Goal: Task Accomplishment & Management: Use online tool/utility

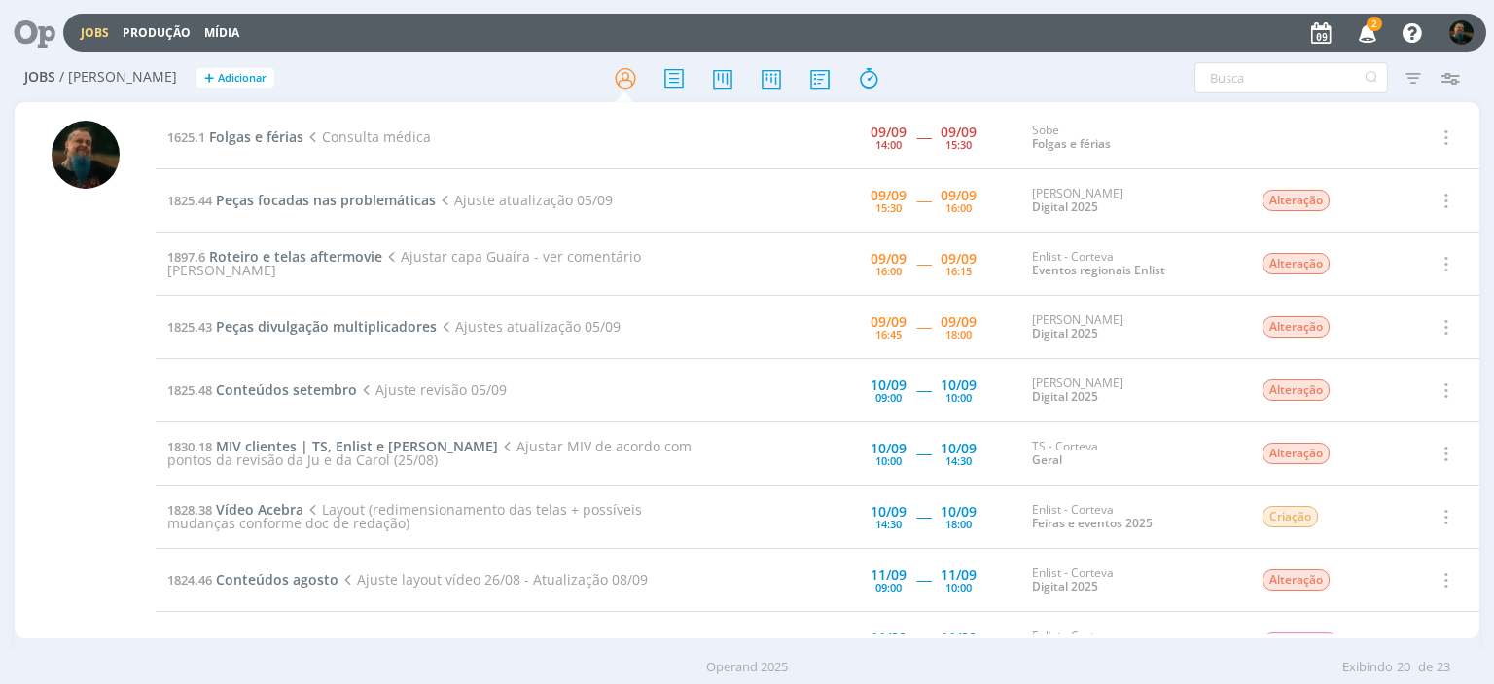
click at [1368, 34] on icon "button" at bounding box center [1368, 32] width 34 height 33
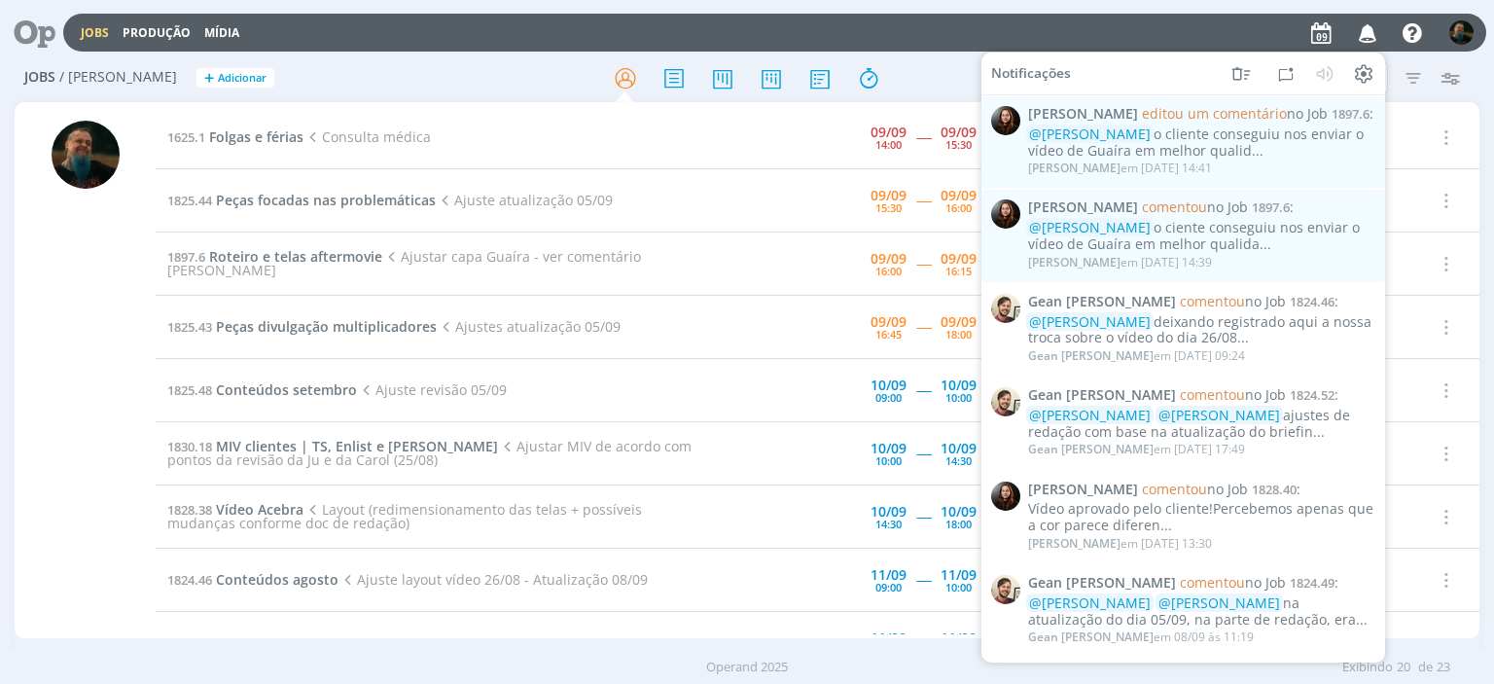
click at [1368, 34] on icon "button" at bounding box center [1368, 32] width 34 height 33
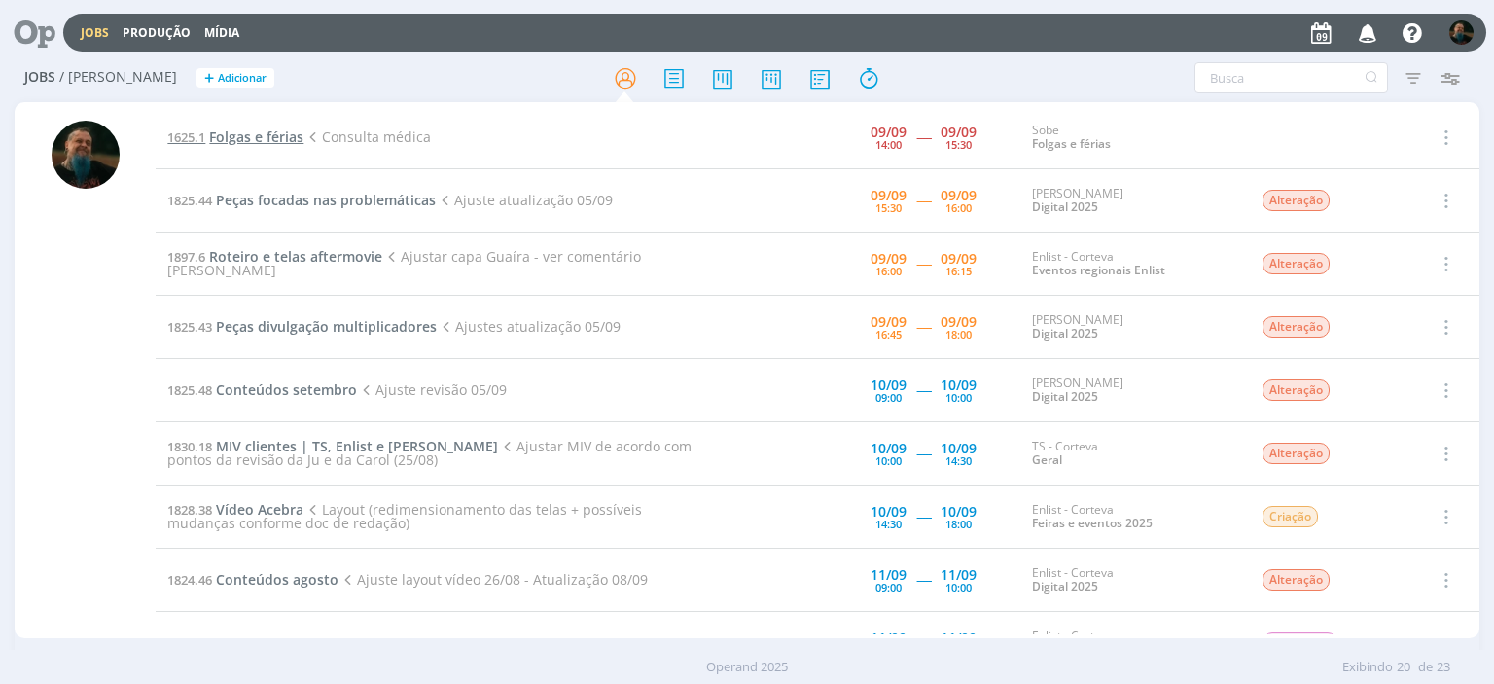
click at [234, 139] on span "Folgas e férias" at bounding box center [256, 136] width 94 height 18
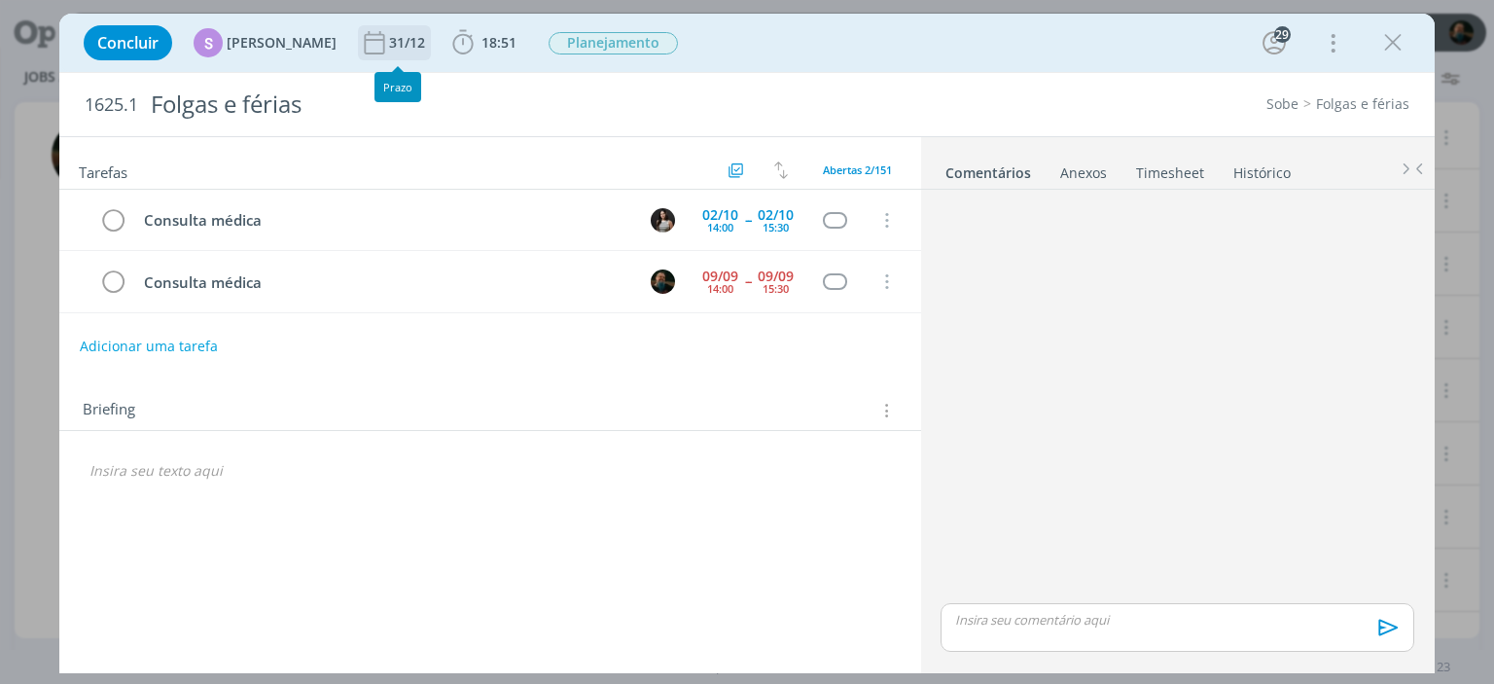
click at [409, 58] on div "31/12" at bounding box center [409, 42] width 40 height 35
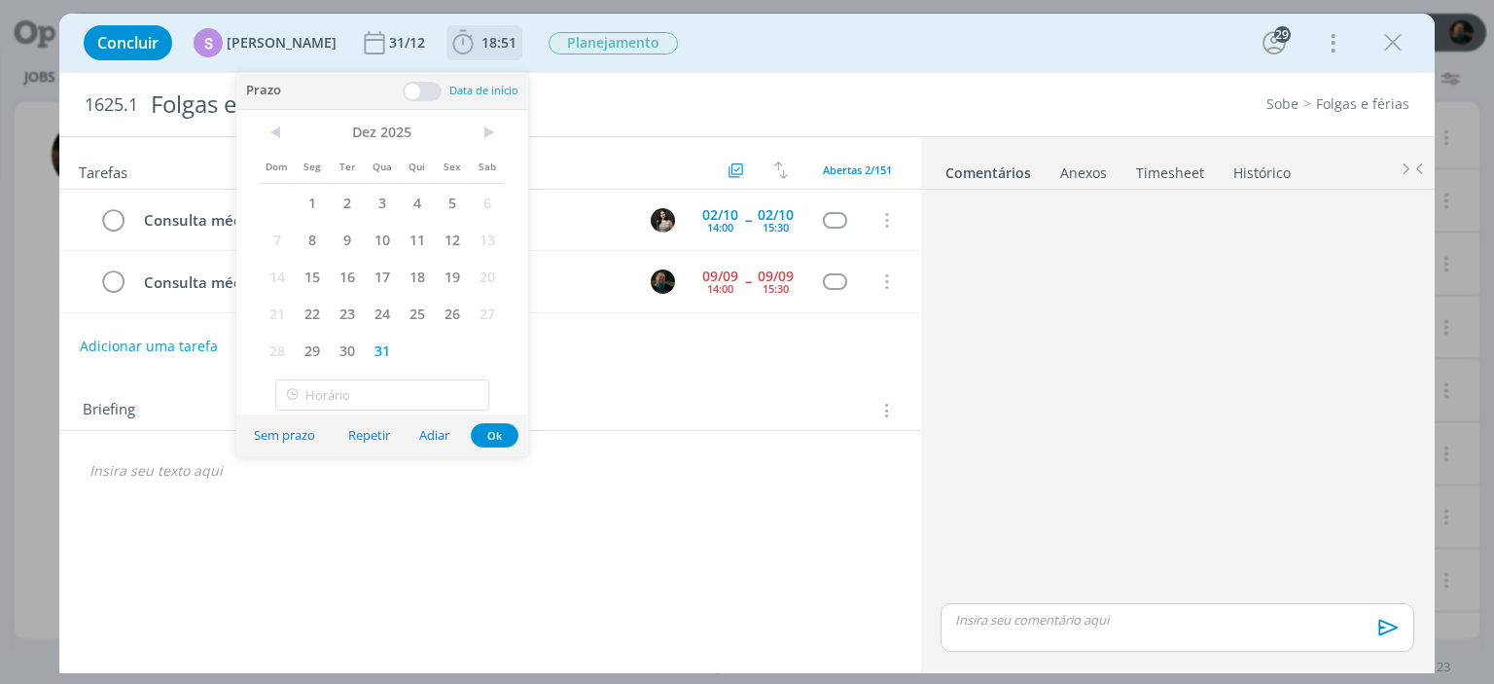
click at [483, 50] on span "18:51" at bounding box center [499, 42] width 35 height 18
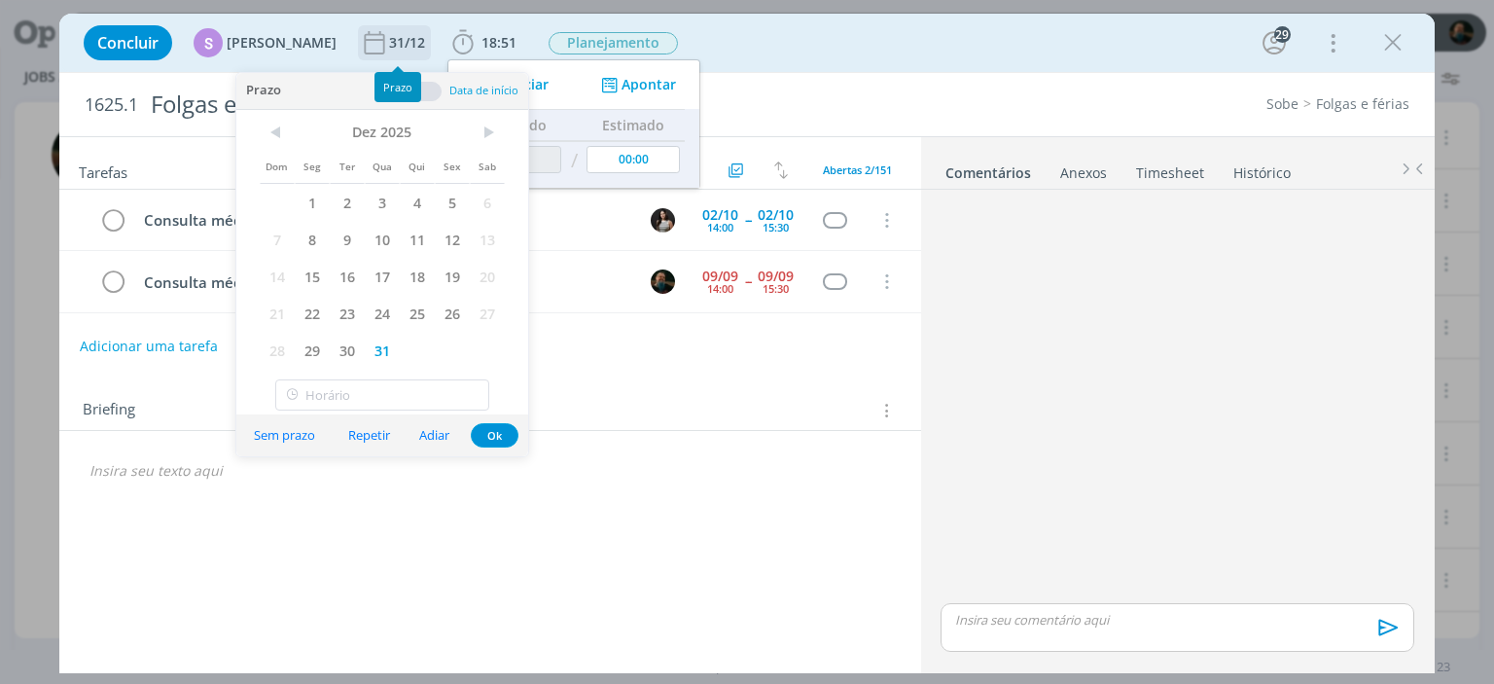
click at [389, 47] on div "31/12" at bounding box center [409, 43] width 40 height 14
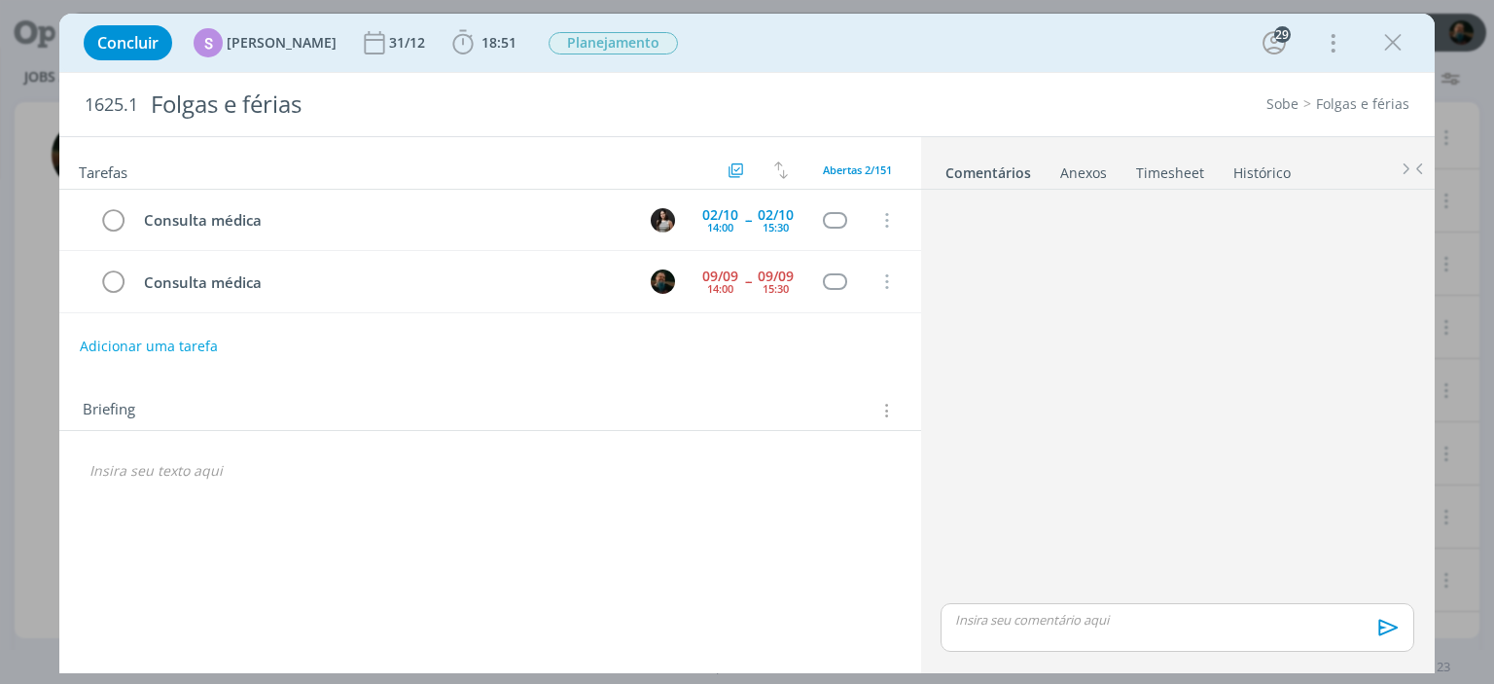
click at [516, 45] on div "Concluir S [PERSON_NAME] [DATE] 18:51 Iniciar Apontar Data * [DATE] Horas * 00:…" at bounding box center [747, 42] width 1346 height 47
click at [482, 43] on span "18:51" at bounding box center [499, 42] width 35 height 18
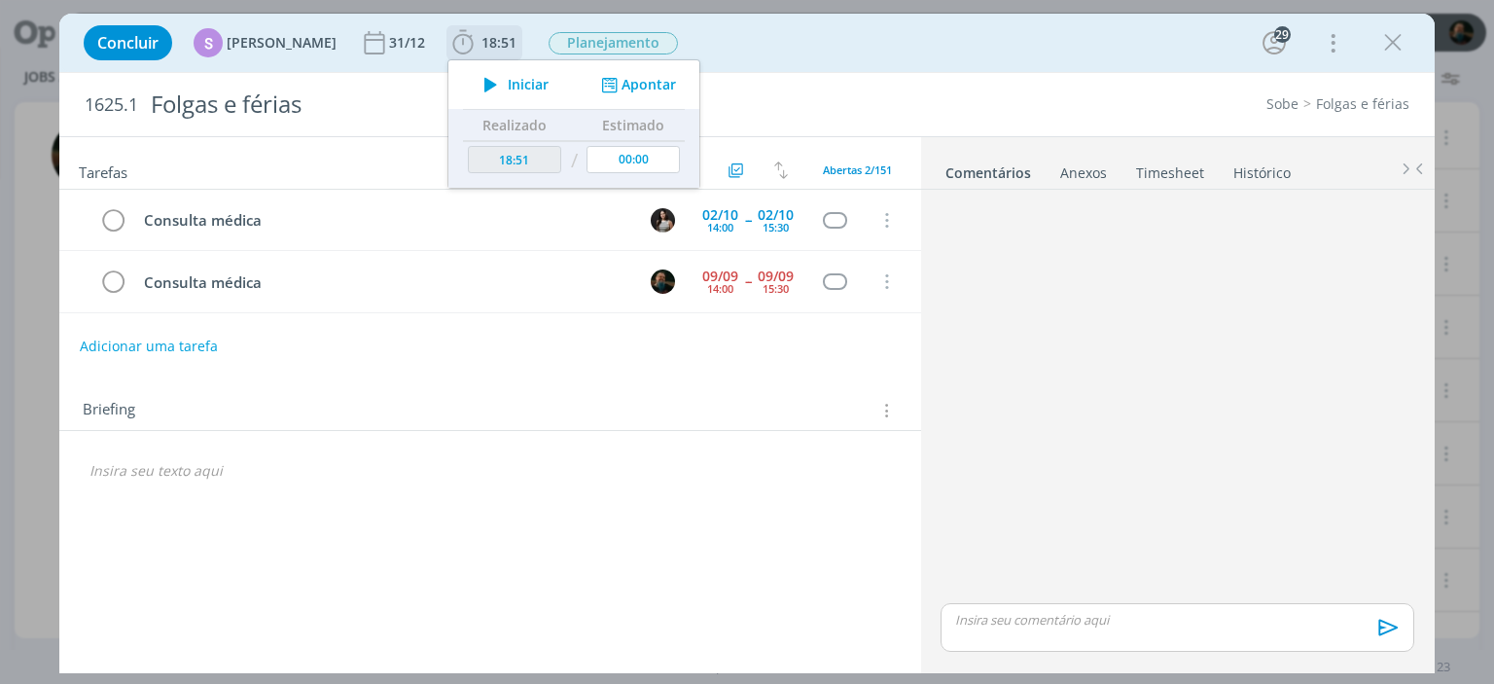
click at [649, 84] on button "Apontar" at bounding box center [636, 85] width 81 height 20
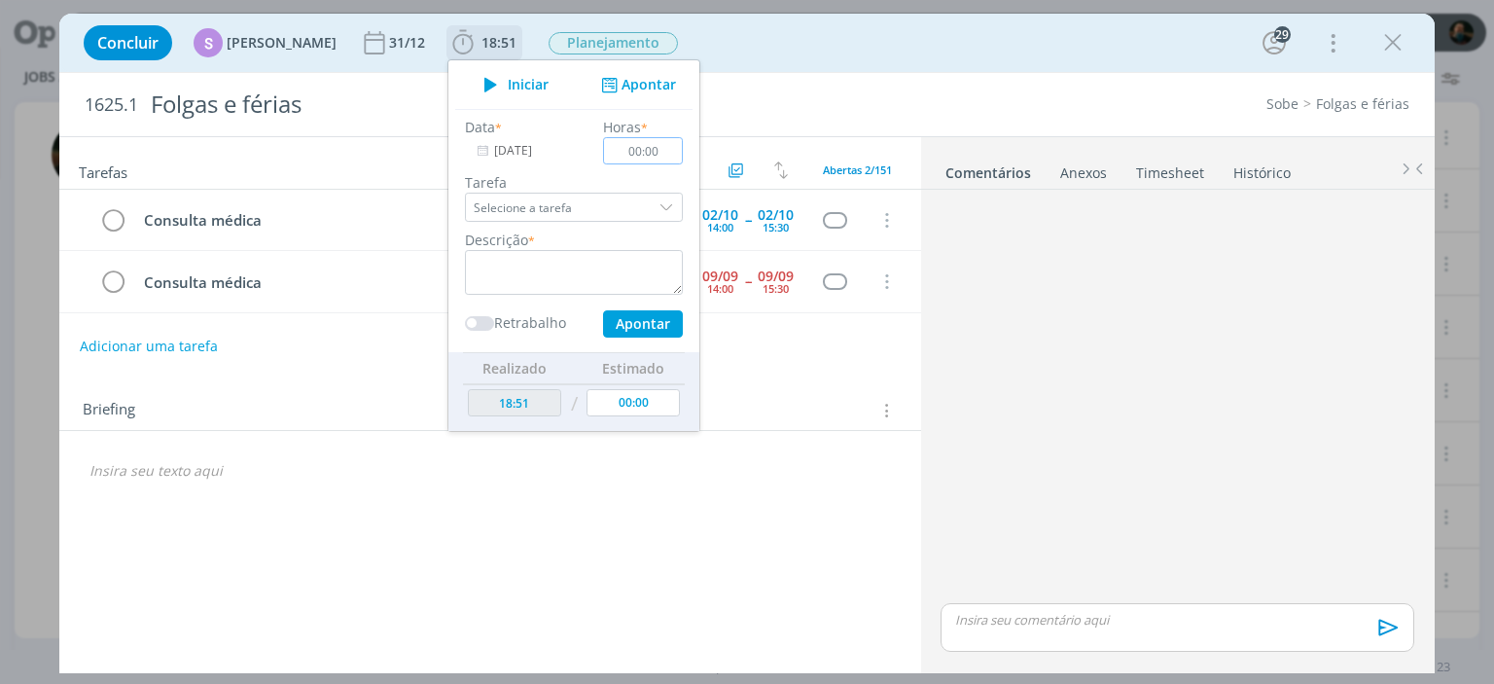
click at [628, 148] on input "00:00" at bounding box center [644, 150] width 80 height 27
type input "01:30"
click at [655, 205] on div "dialog" at bounding box center [668, 207] width 29 height 29
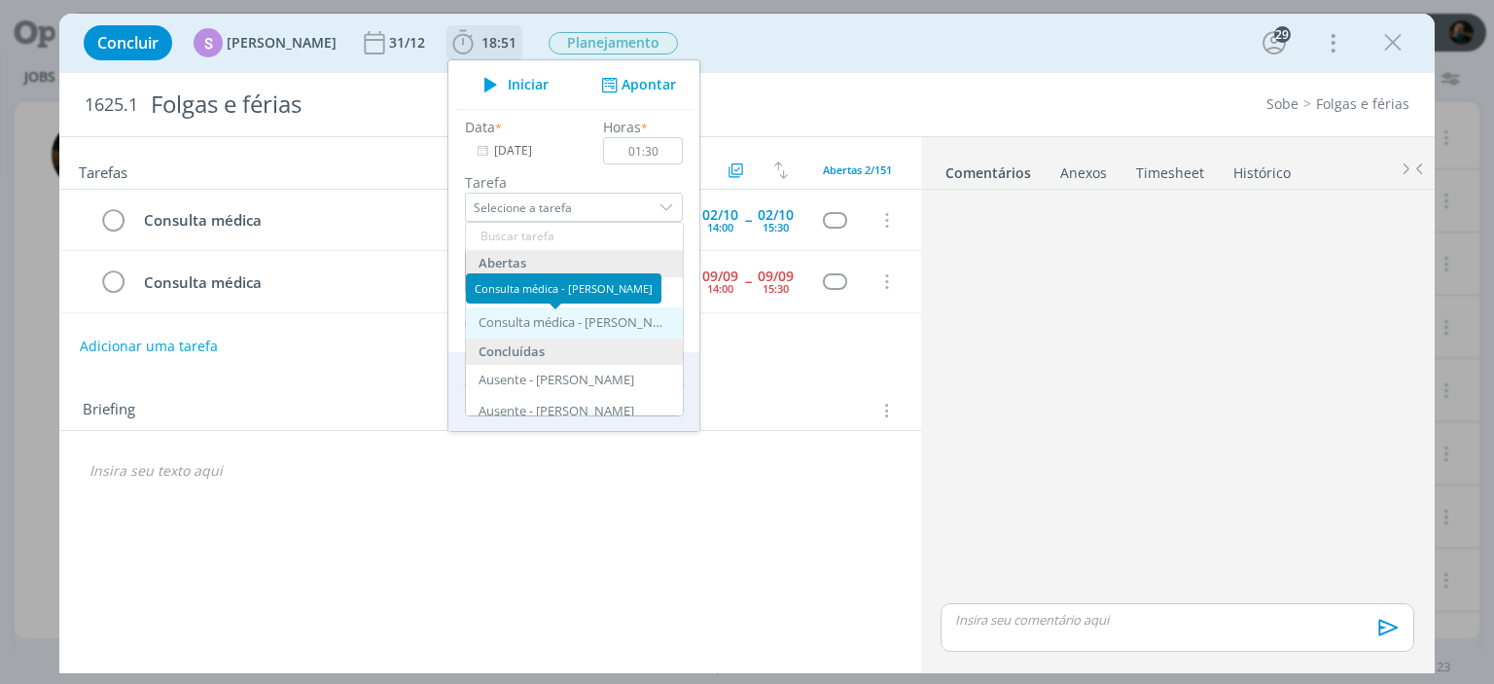
click at [548, 315] on div "Consulta médica - [PERSON_NAME]" at bounding box center [571, 323] width 185 height 16
type input "Consulta médica"
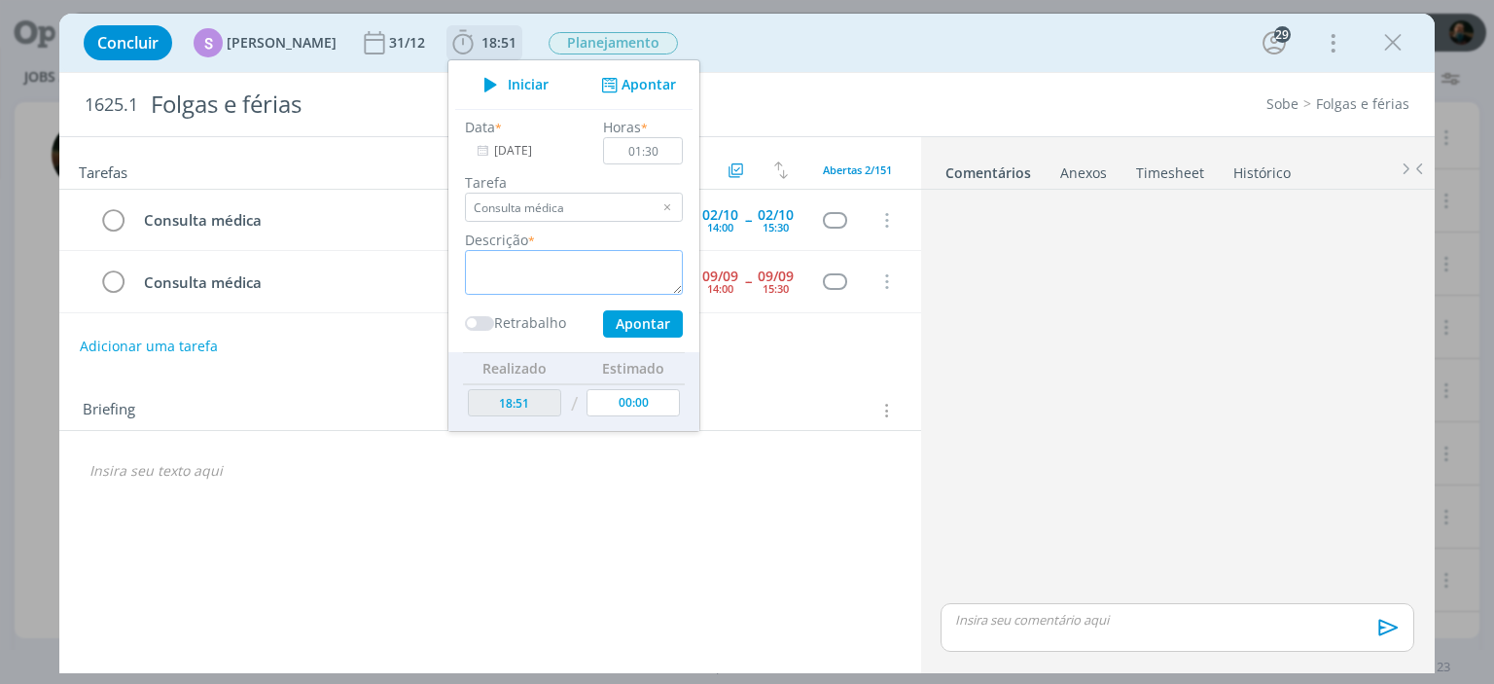
click at [538, 271] on textarea "dialog" at bounding box center [574, 272] width 218 height 45
type textarea "consulta"
click at [626, 322] on button "Apontar" at bounding box center [643, 323] width 80 height 27
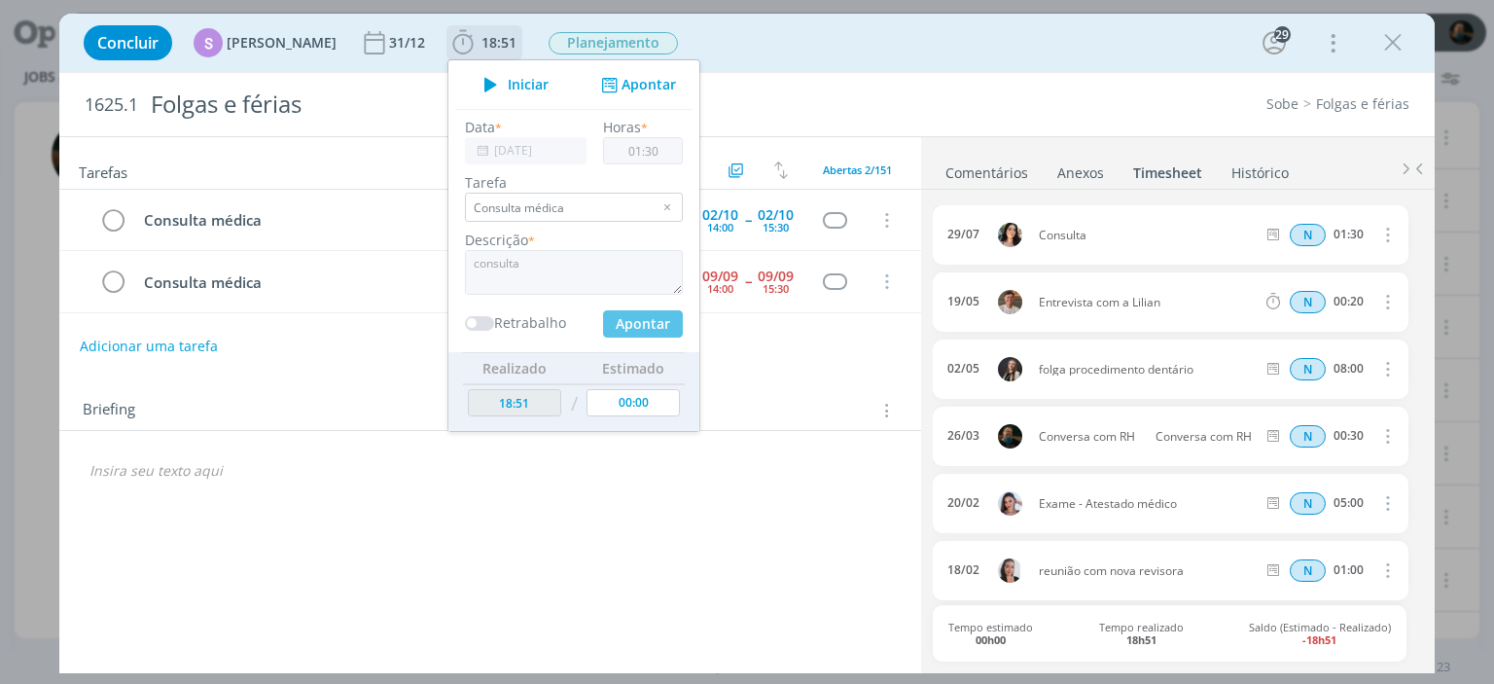
type input "20:21"
type input "00:00"
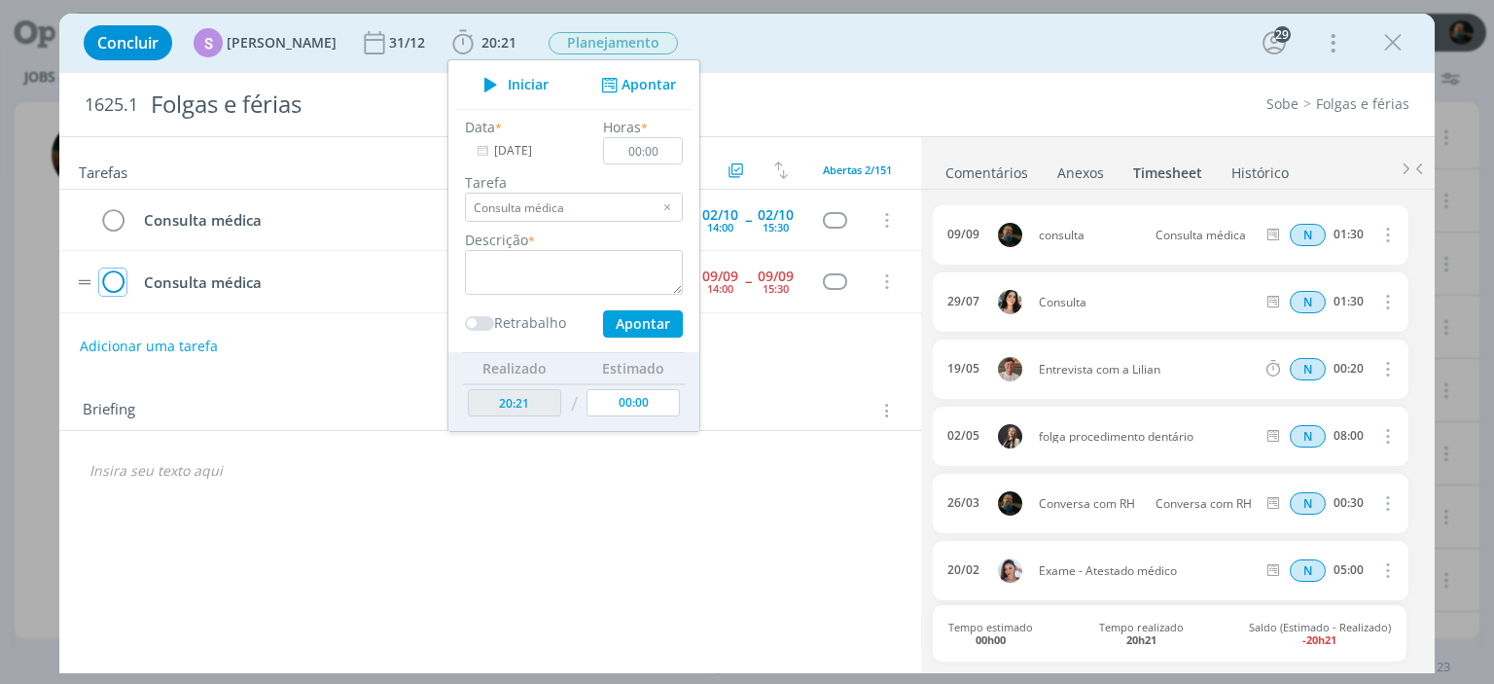
click at [105, 277] on icon "dialog" at bounding box center [112, 282] width 27 height 29
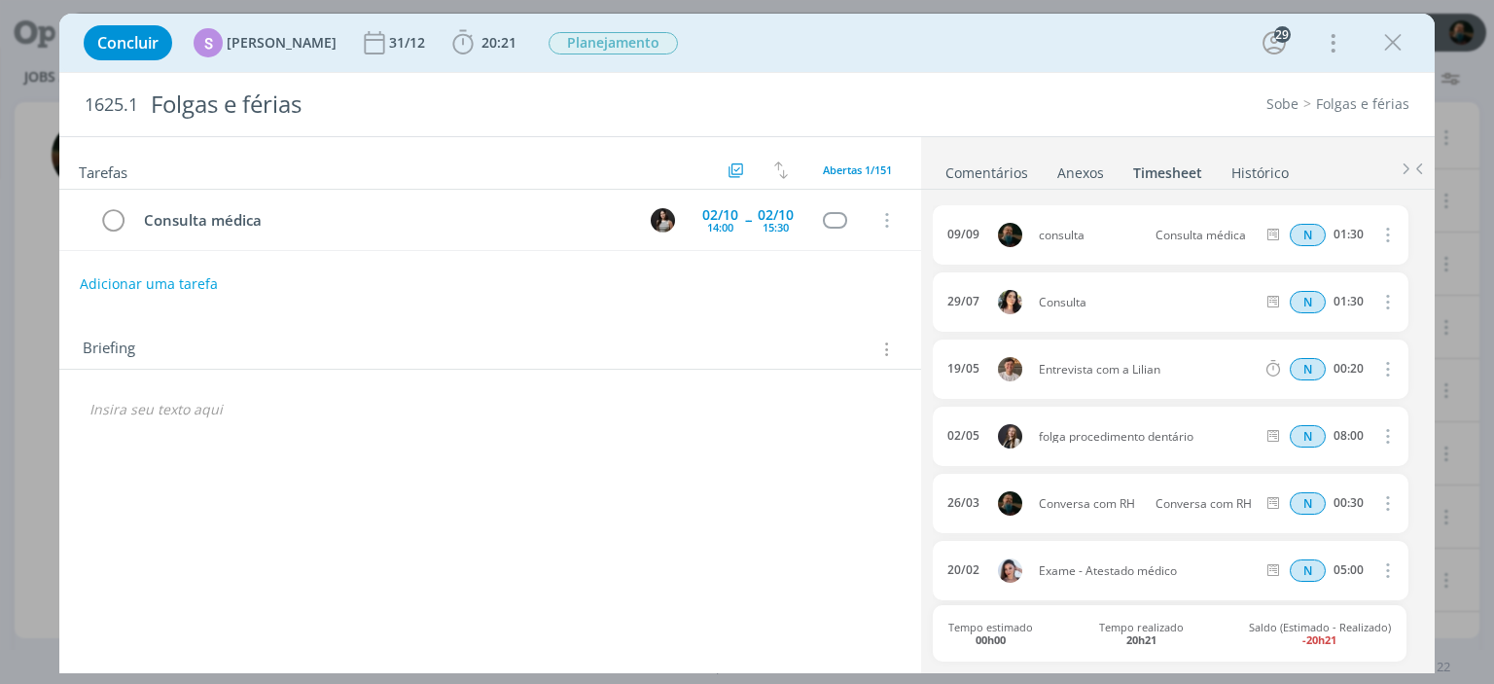
click at [1392, 39] on icon "dialog" at bounding box center [1393, 42] width 29 height 29
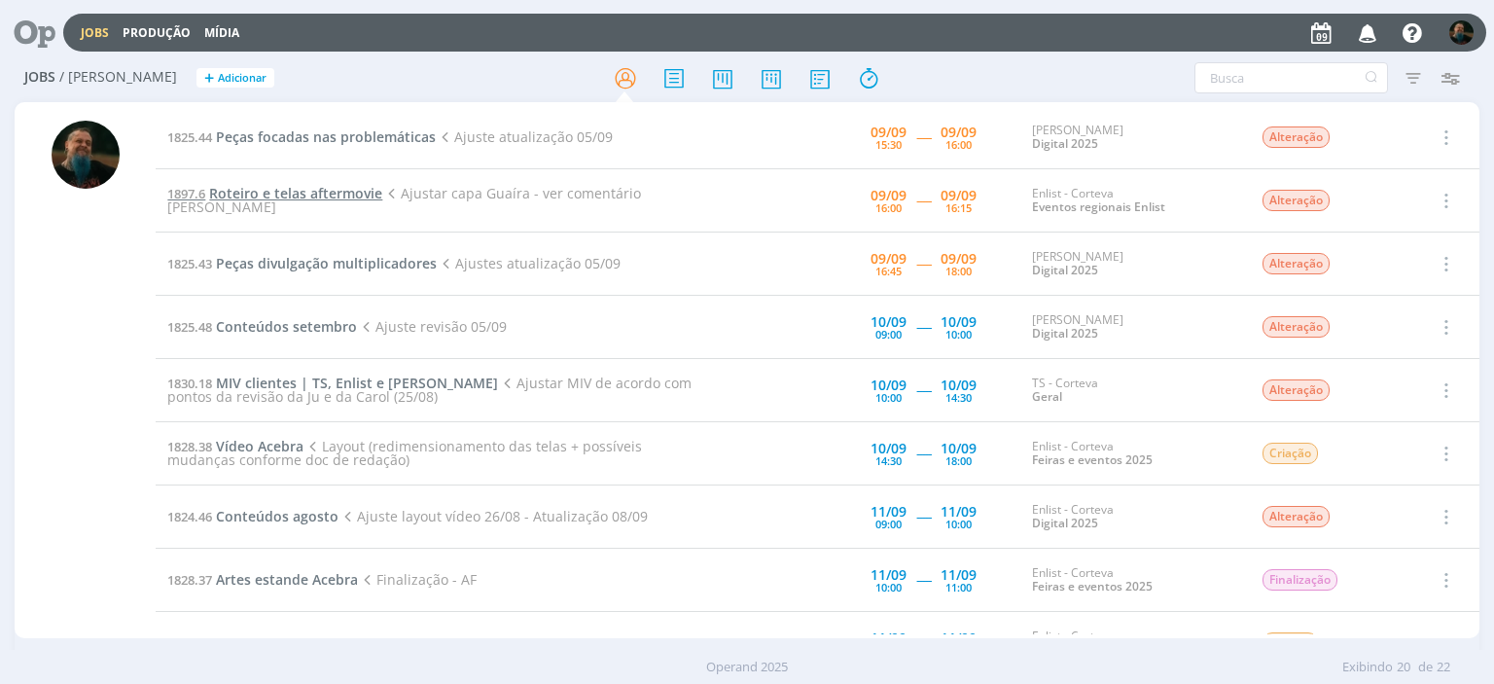
click at [342, 197] on span "Roteiro e telas aftermovie" at bounding box center [295, 193] width 173 height 18
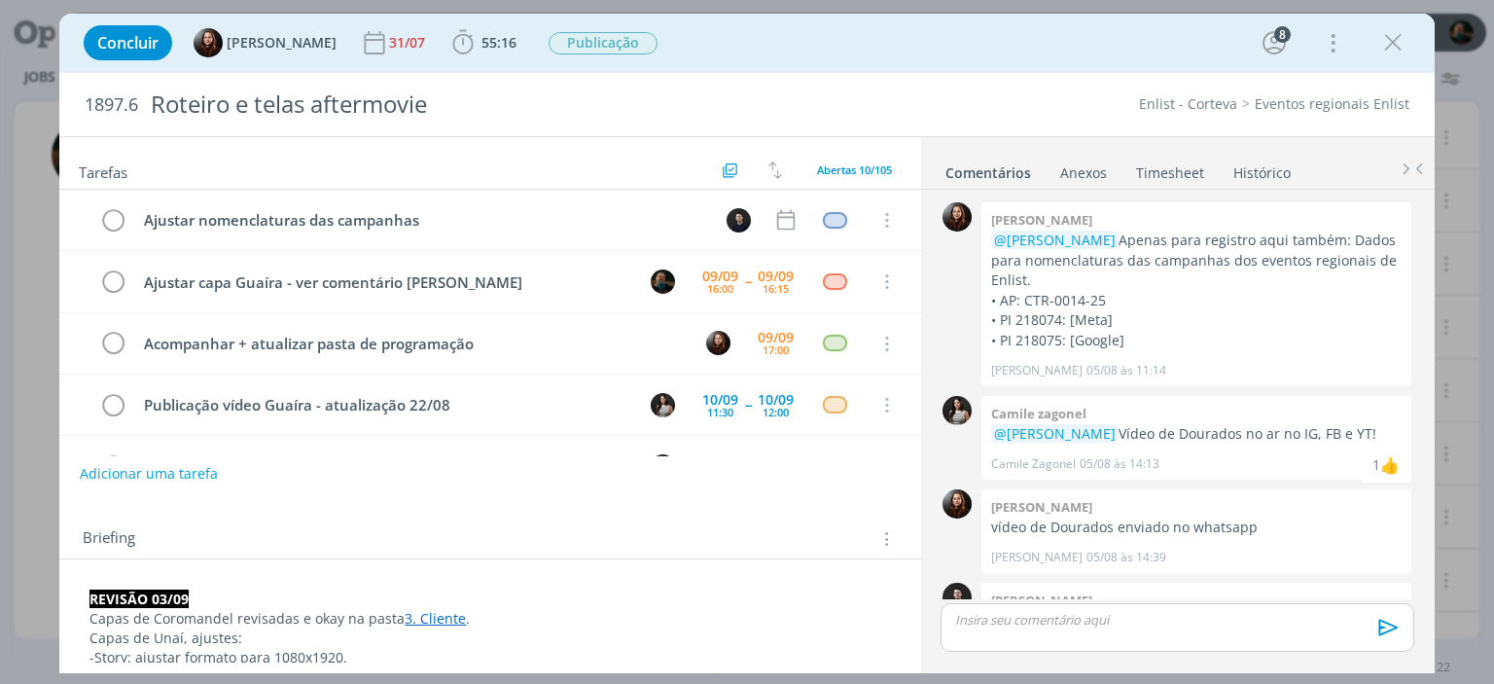
scroll to position [2063, 0]
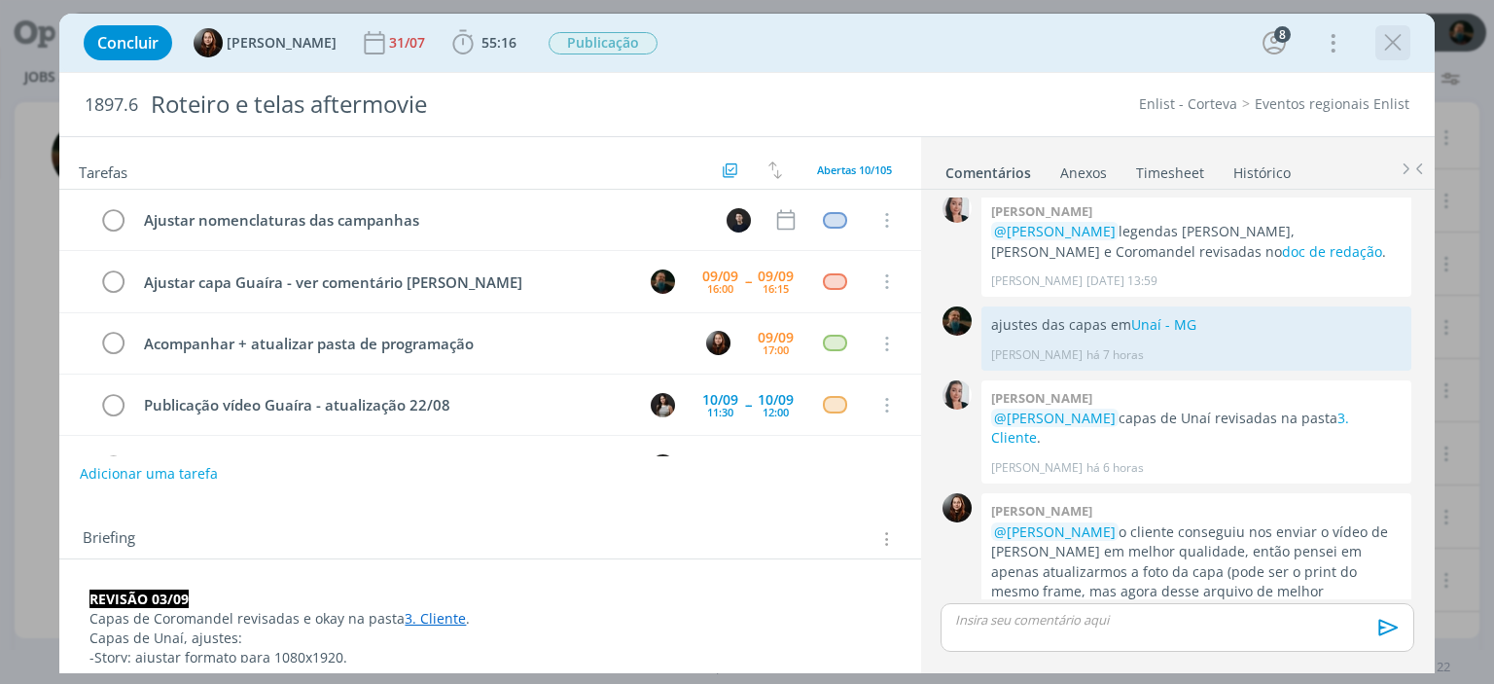
click at [1389, 40] on icon "dialog" at bounding box center [1393, 42] width 29 height 29
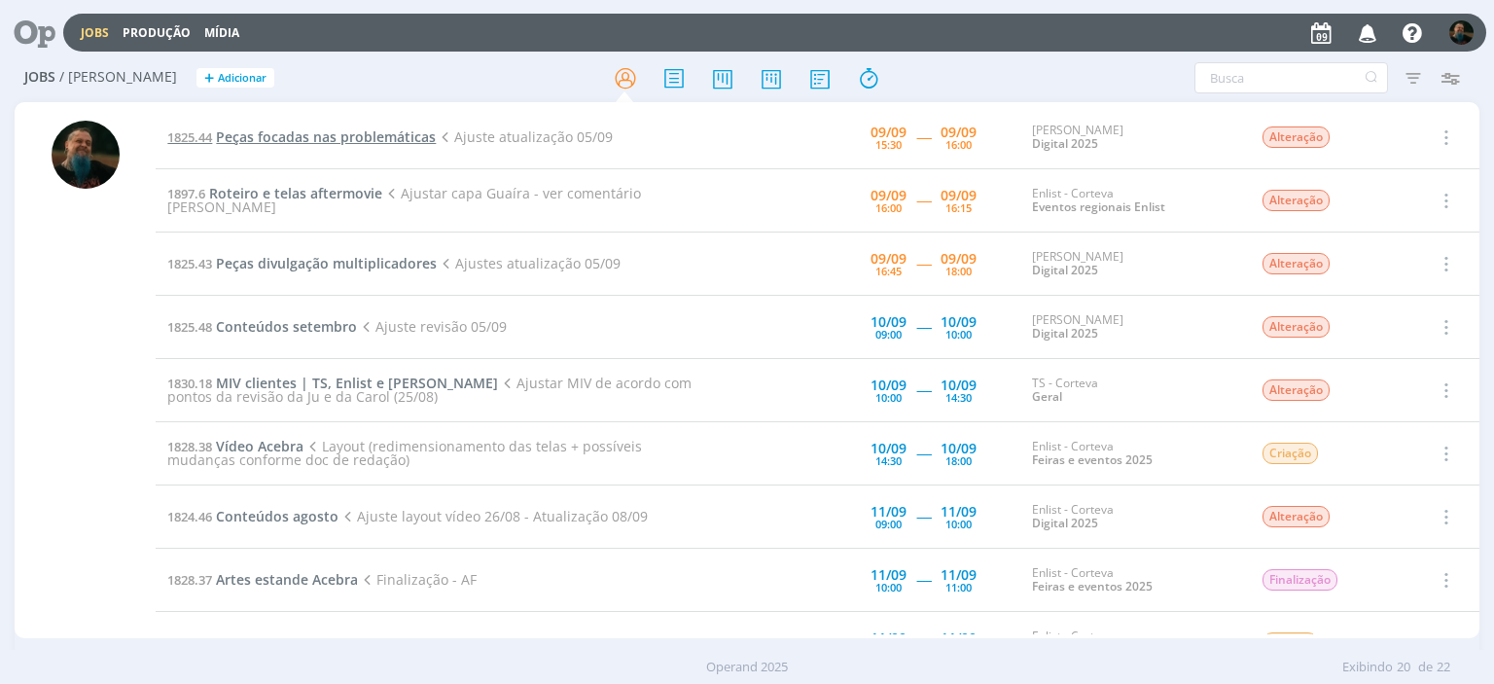
click at [375, 139] on span "Peças focadas nas problemáticas" at bounding box center [326, 136] width 220 height 18
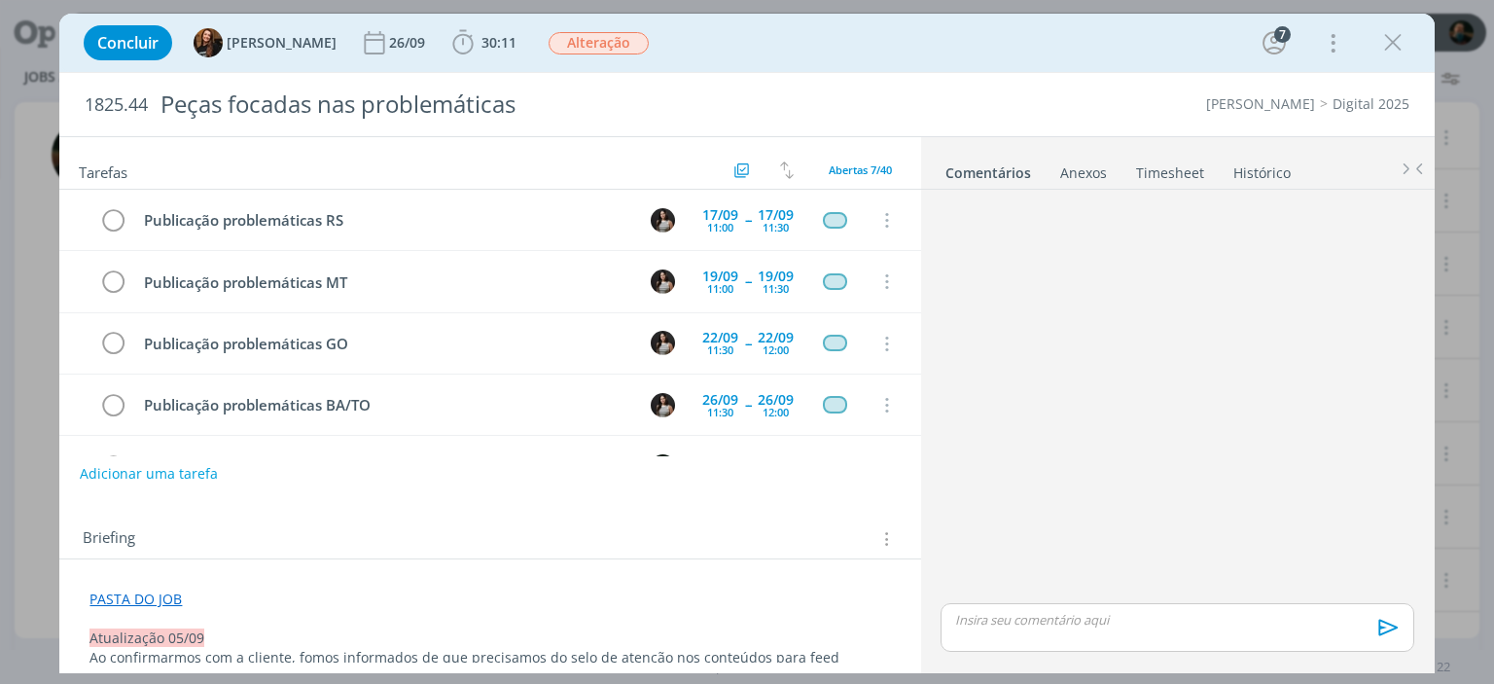
scroll to position [174, 0]
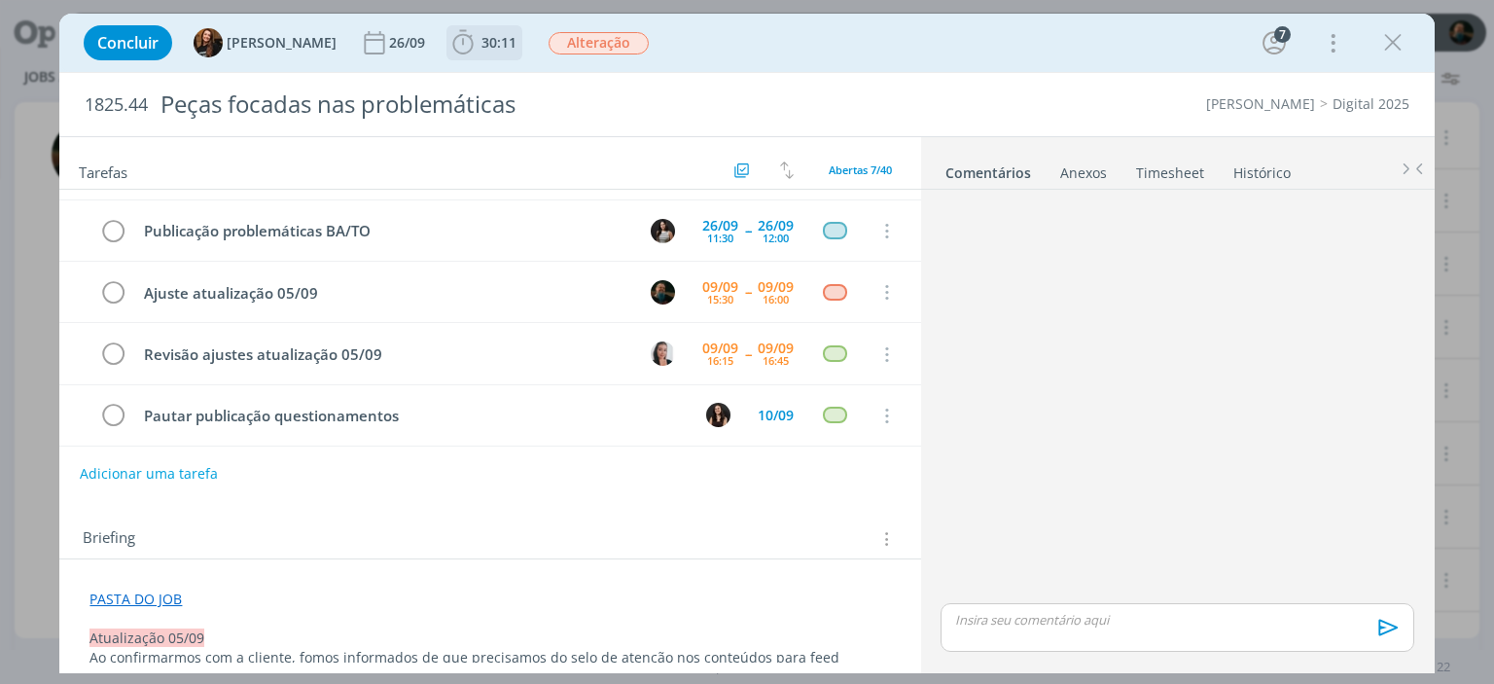
click at [493, 36] on span "30:11" at bounding box center [499, 42] width 35 height 18
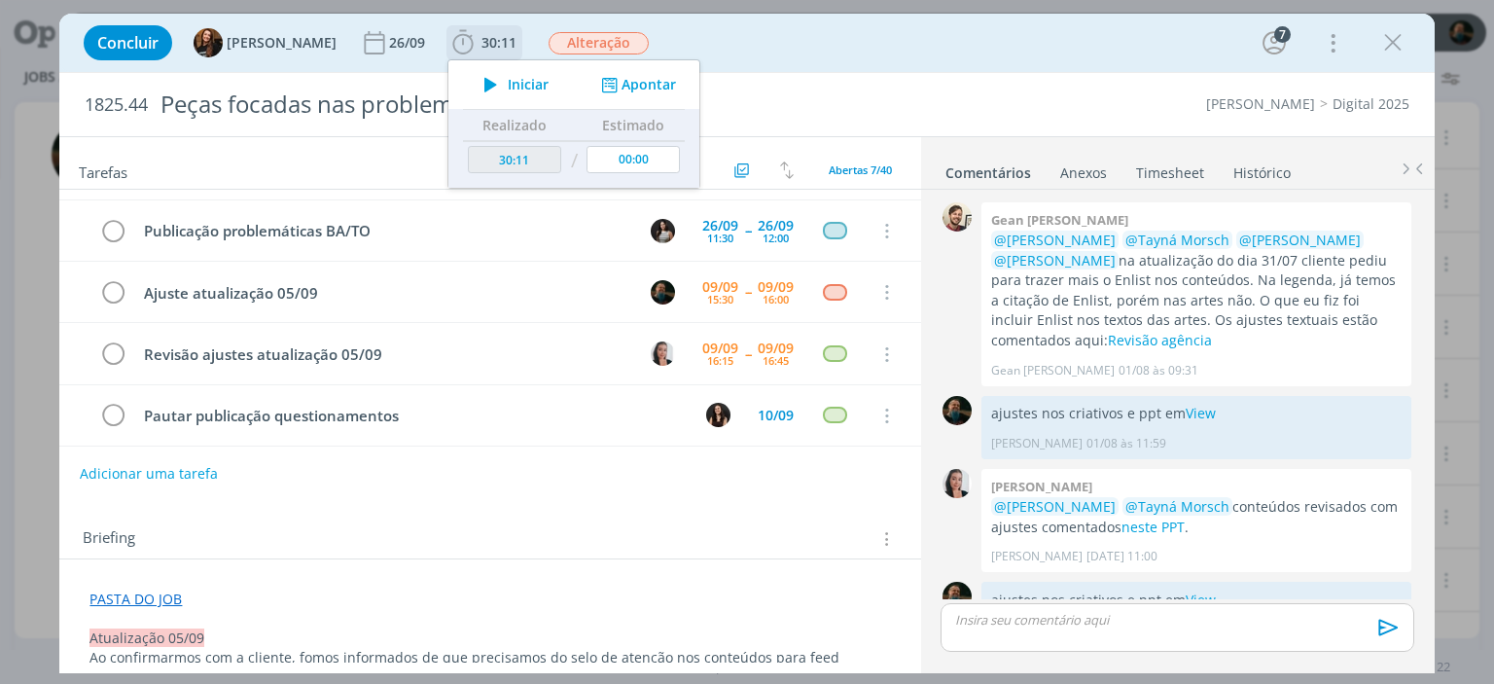
scroll to position [2175, 0]
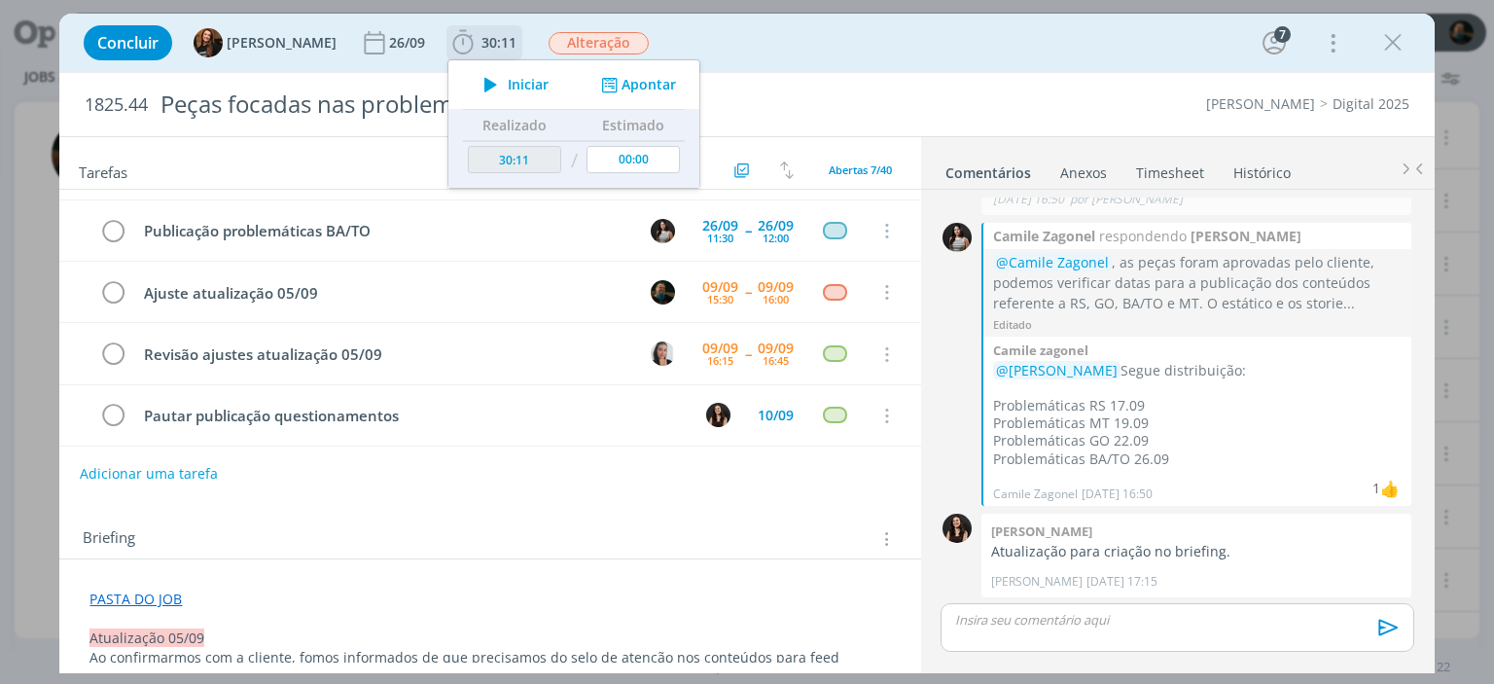
click at [508, 84] on span "Iniciar" at bounding box center [528, 85] width 41 height 14
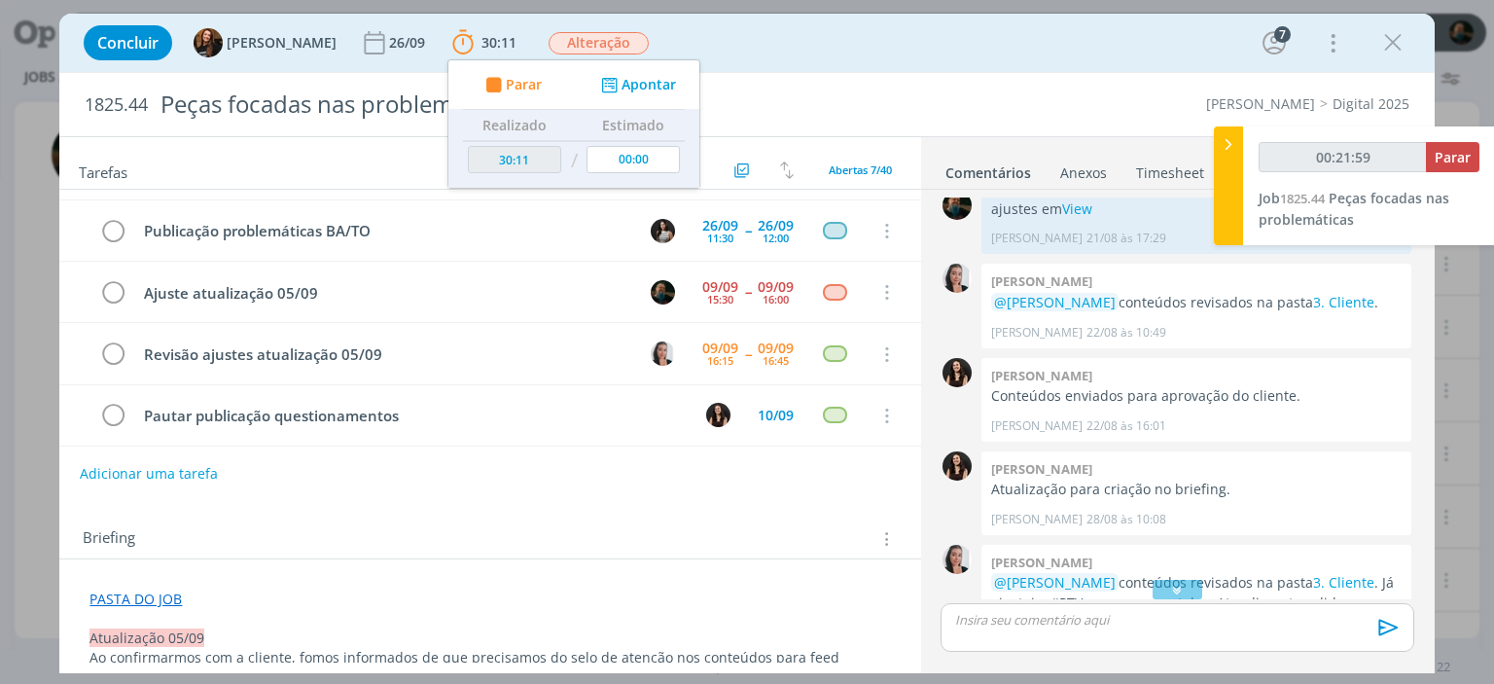
scroll to position [1300, 0]
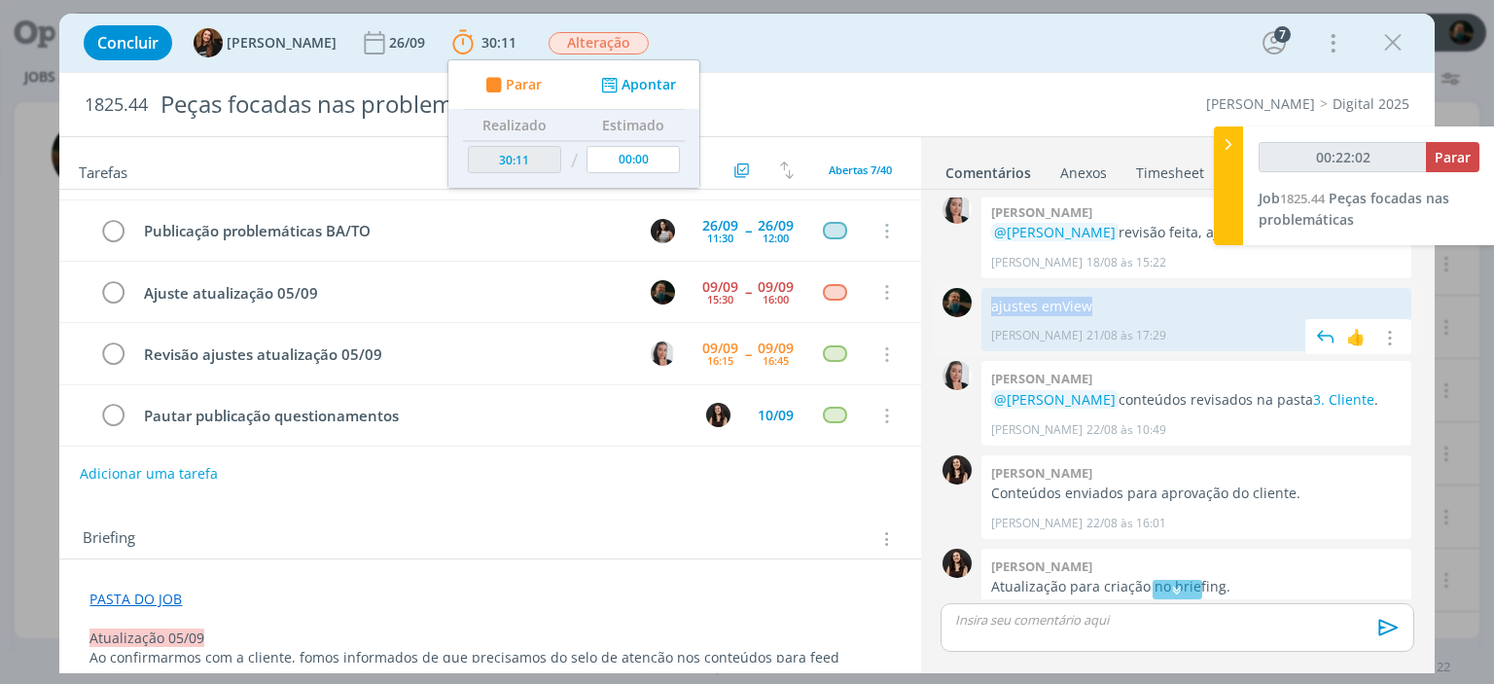
drag, startPoint x: 1113, startPoint y: 305, endPoint x: 992, endPoint y: 309, distance: 120.7
click at [992, 309] on p "ajustes em View" at bounding box center [1196, 306] width 411 height 19
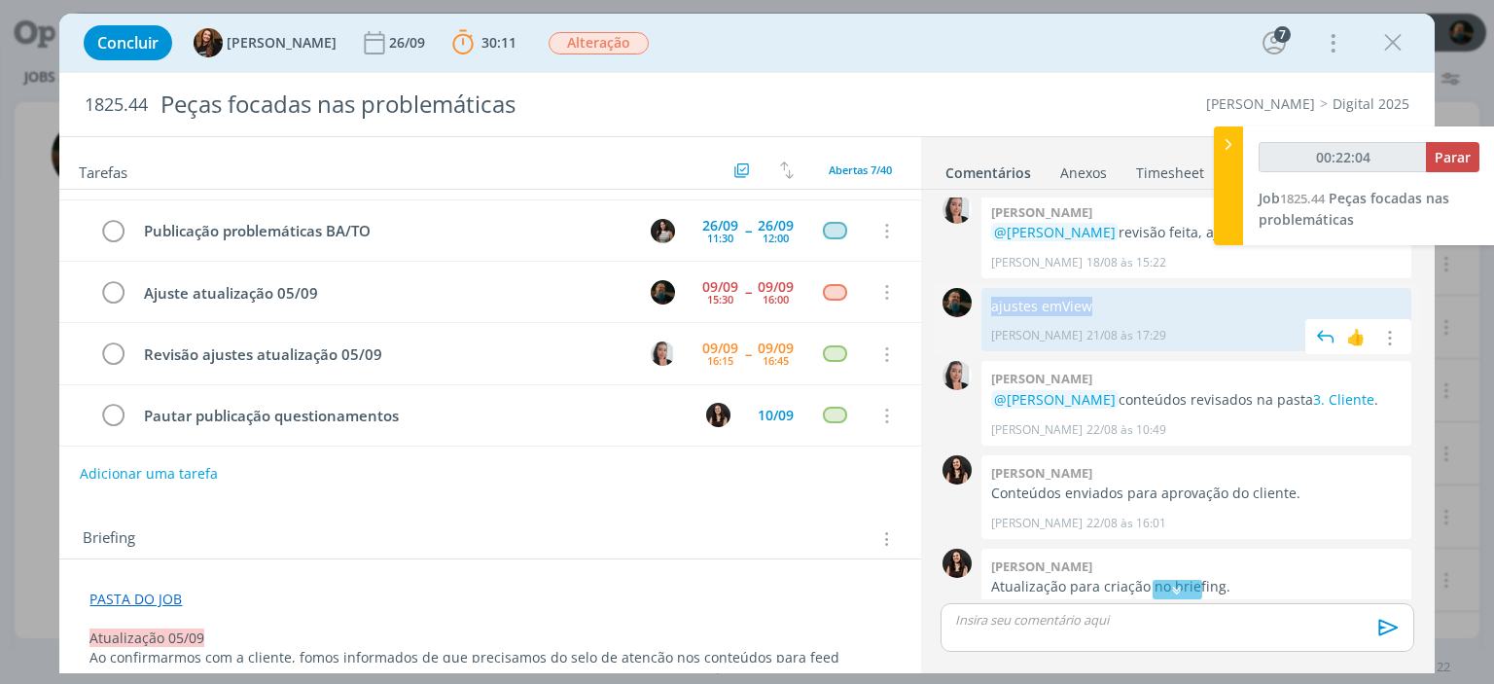
copy p "ajustes em View"
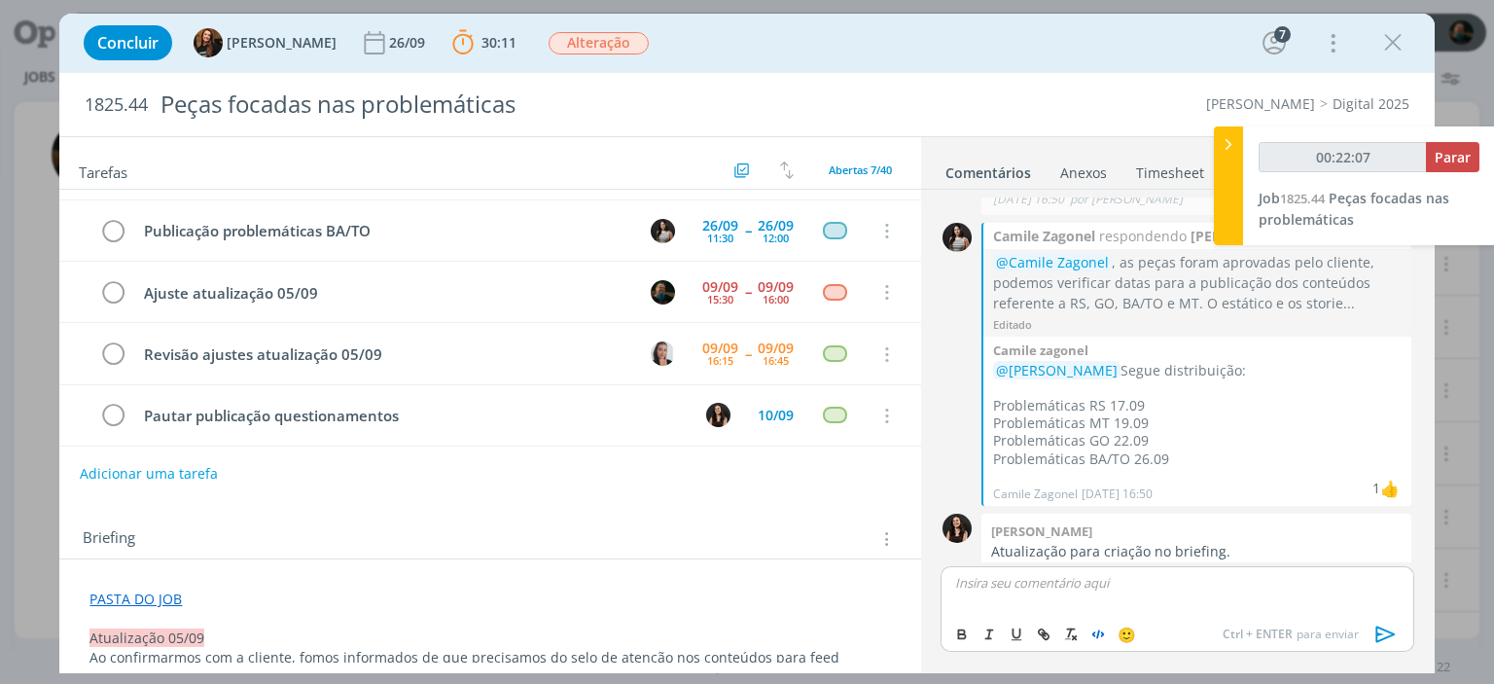
scroll to position [2212, 0]
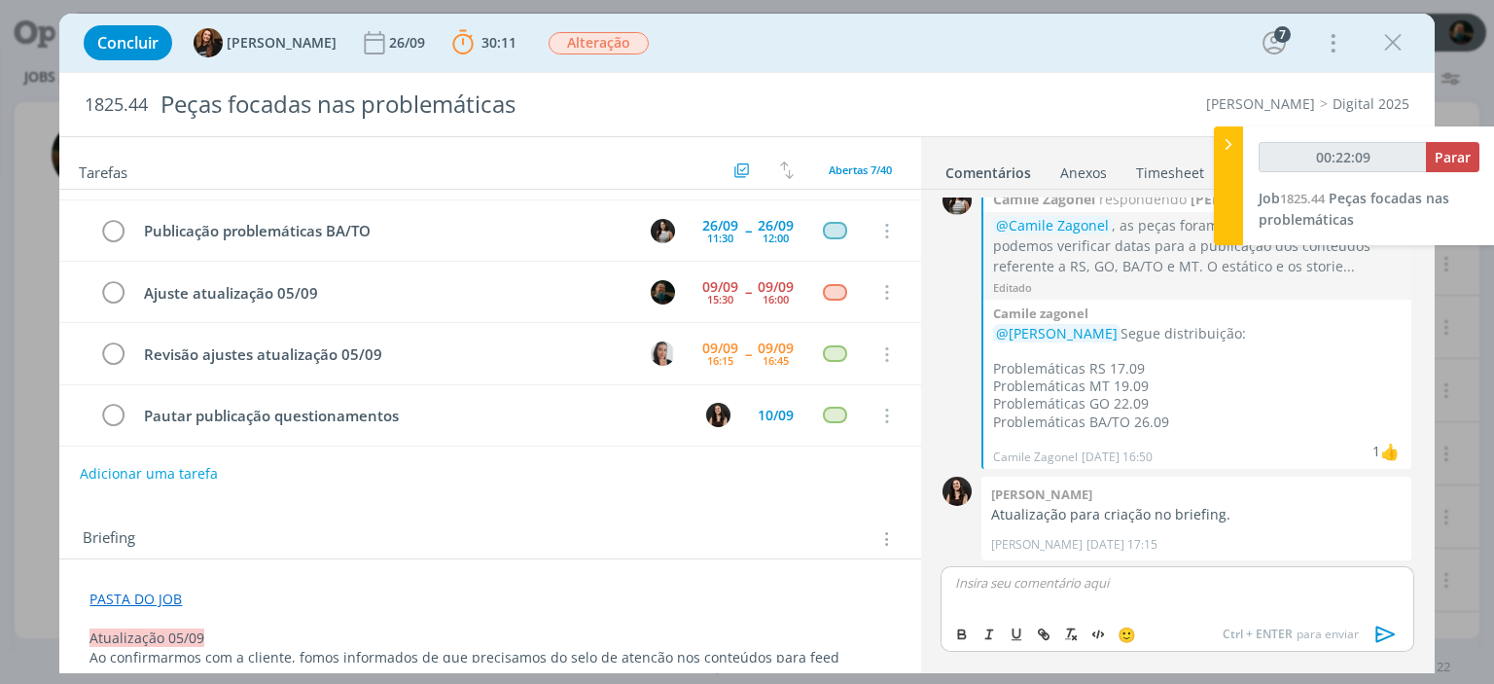
drag, startPoint x: 1105, startPoint y: 627, endPoint x: 1047, endPoint y: 583, distance: 73.0
click at [1382, 631] on icon "dialog" at bounding box center [1386, 634] width 29 height 29
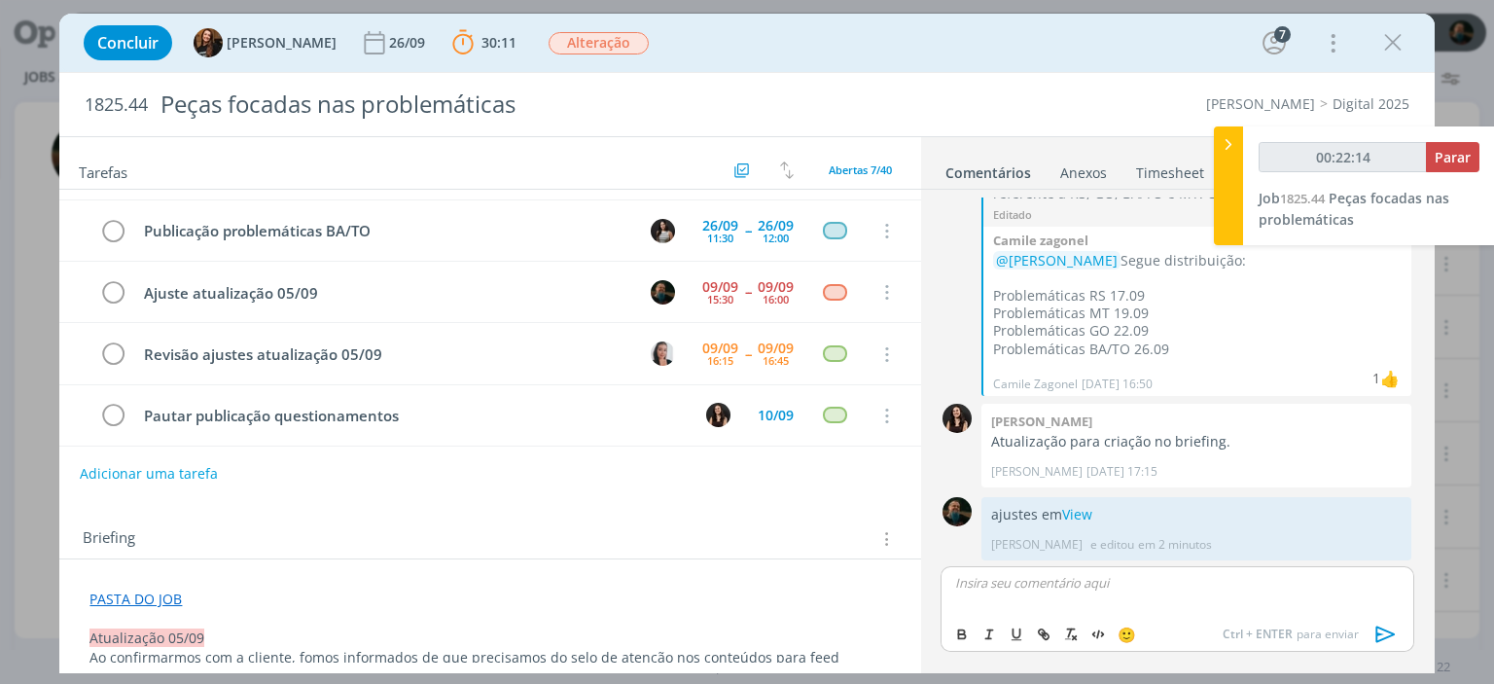
type input "00:22:15"
click at [1453, 162] on span "Parar" at bounding box center [1453, 157] width 36 height 18
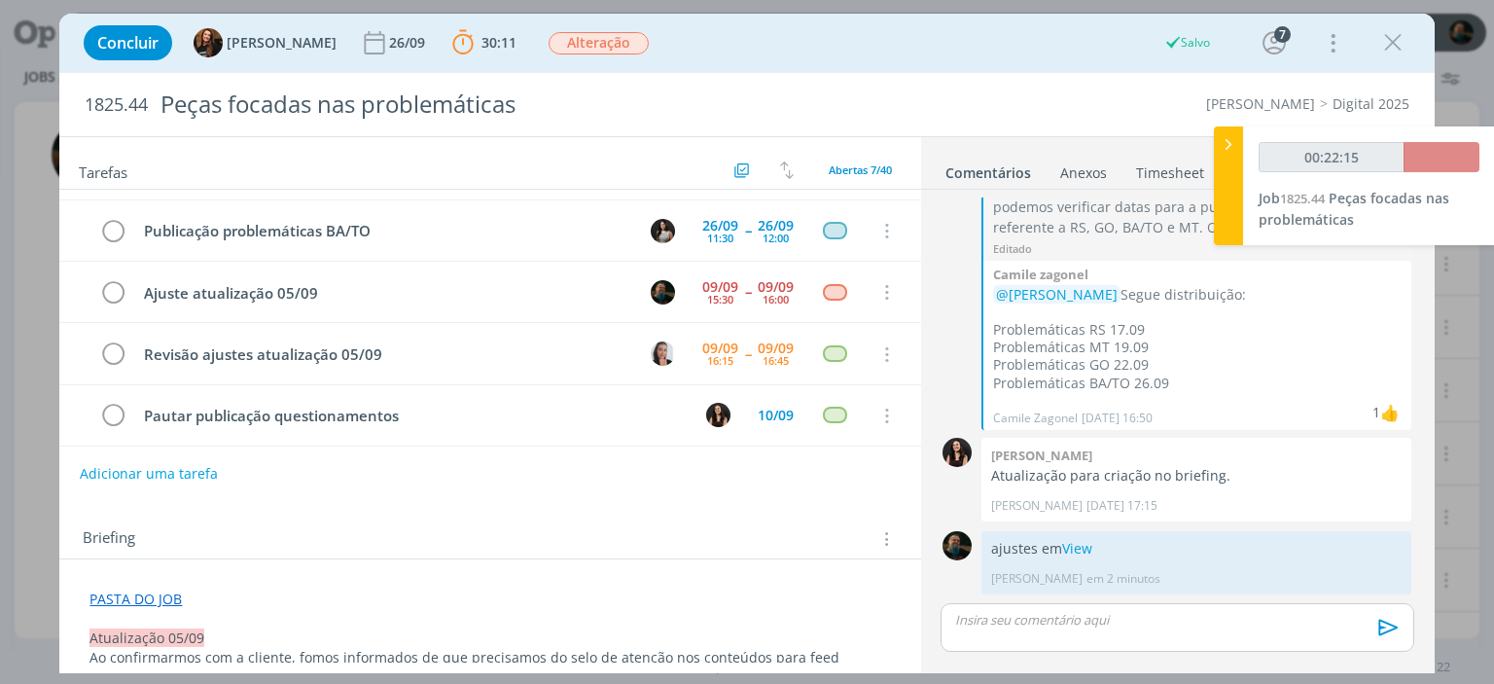
scroll to position [2249, 0]
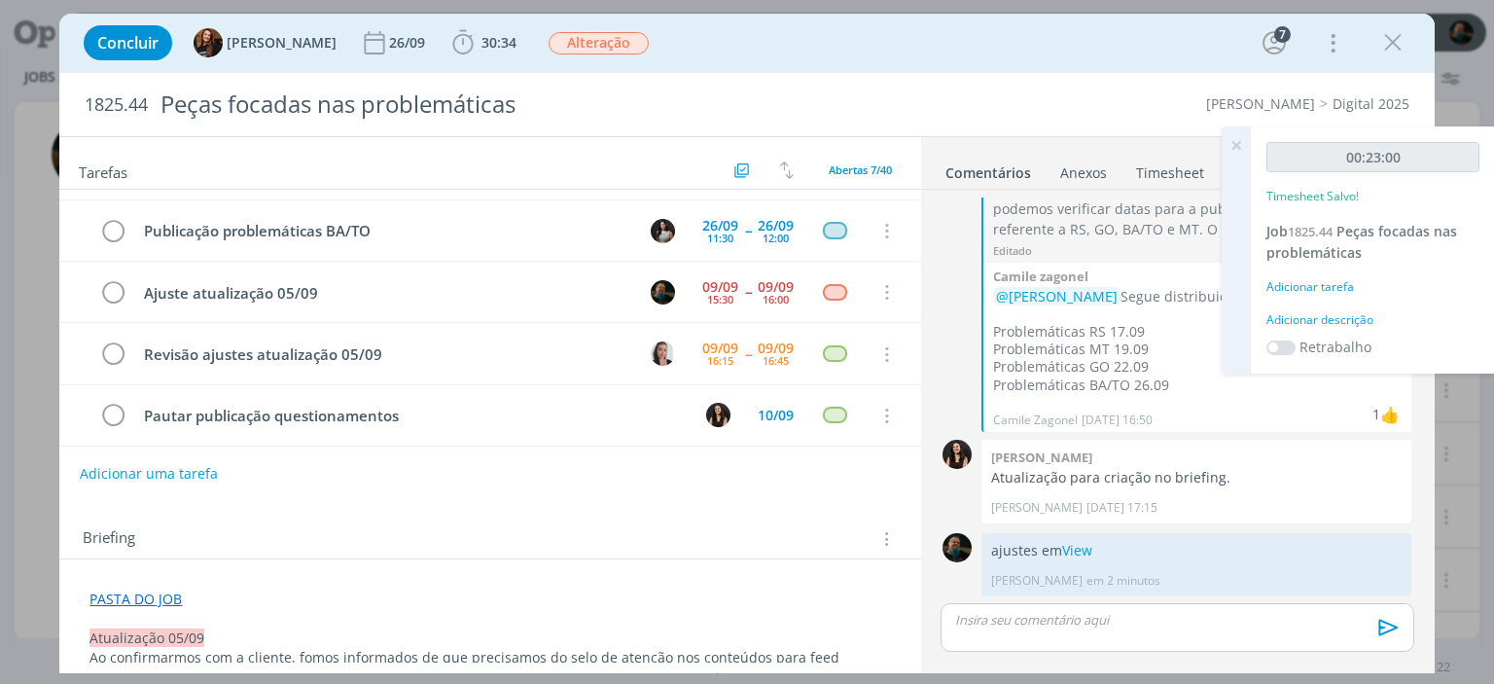
click at [1337, 320] on div "Adicionar descrição" at bounding box center [1373, 320] width 213 height 18
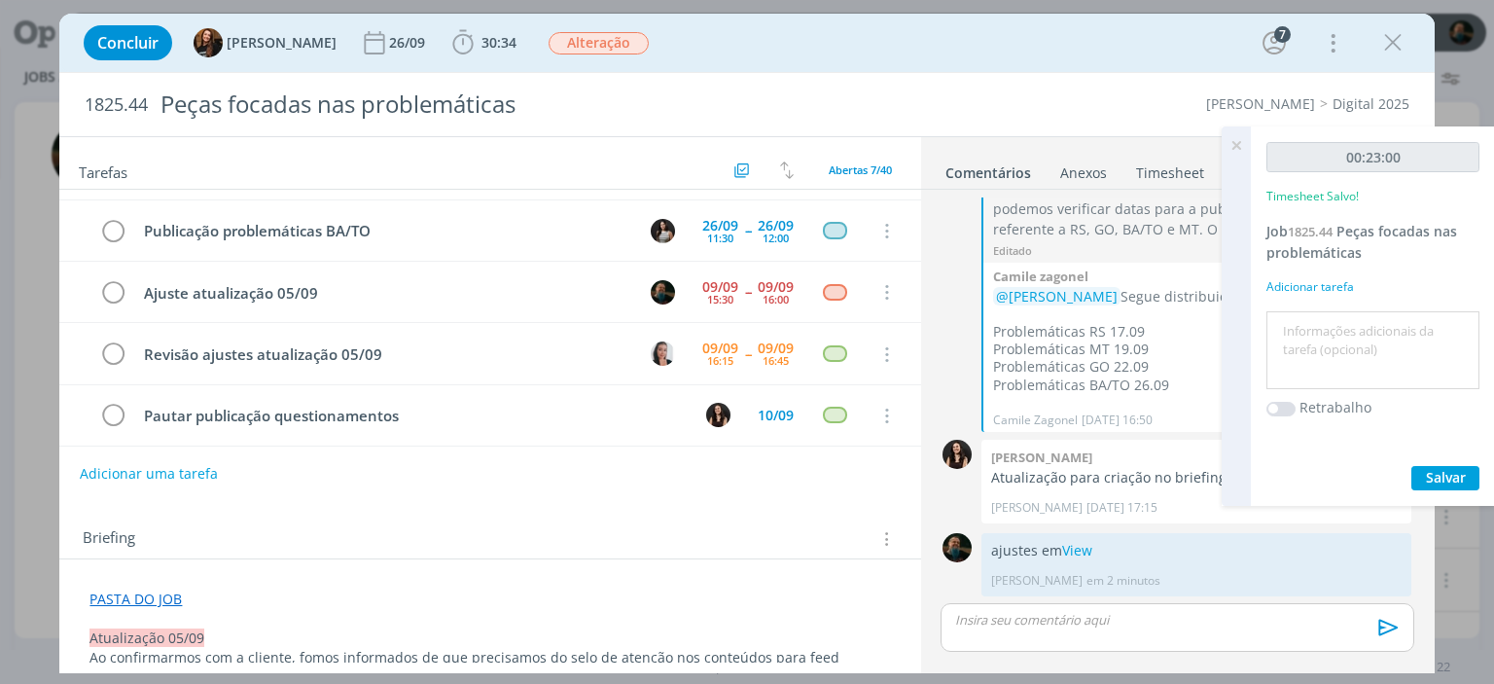
click at [1339, 326] on textarea at bounding box center [1373, 350] width 203 height 69
type textarea "ajustes cliente"
click at [1420, 476] on button "Salvar" at bounding box center [1446, 478] width 68 height 24
click at [1226, 140] on icon at bounding box center [1236, 145] width 35 height 38
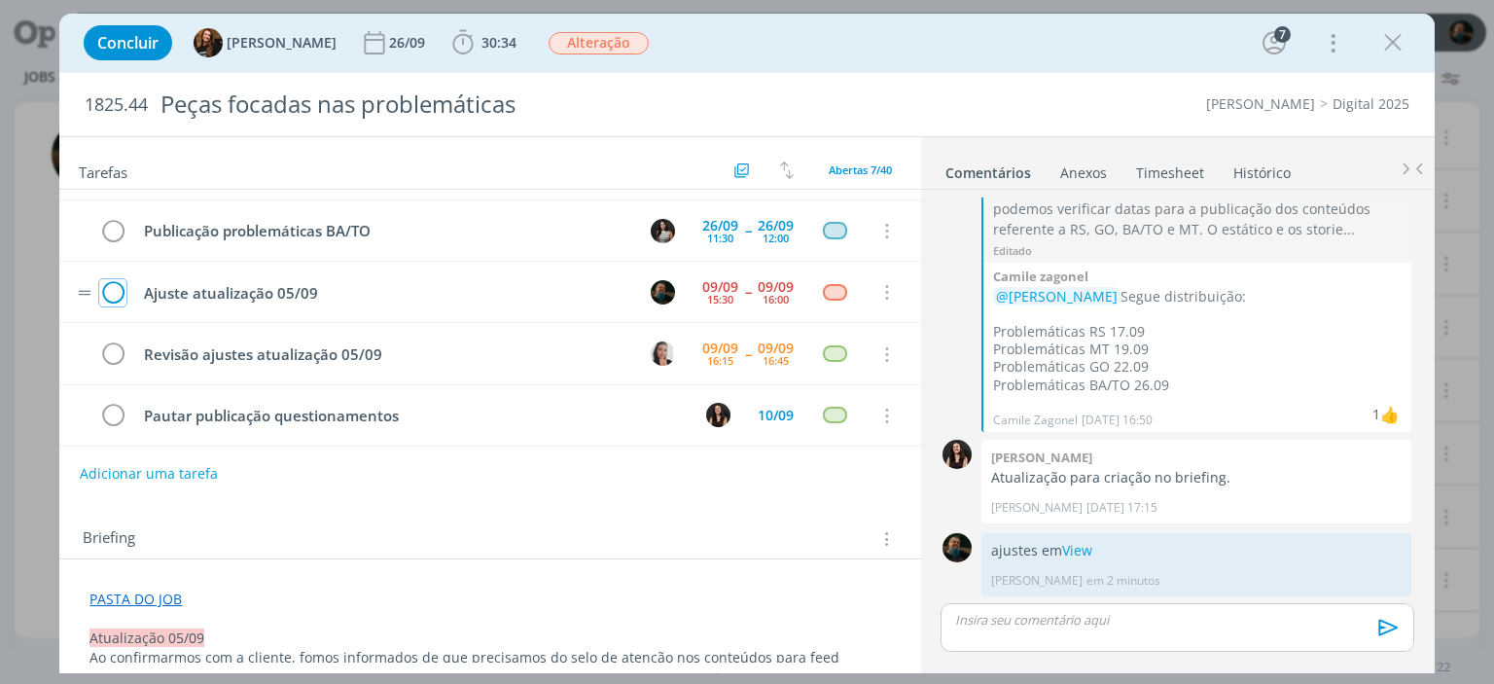
click at [107, 283] on icon "dialog" at bounding box center [112, 292] width 27 height 29
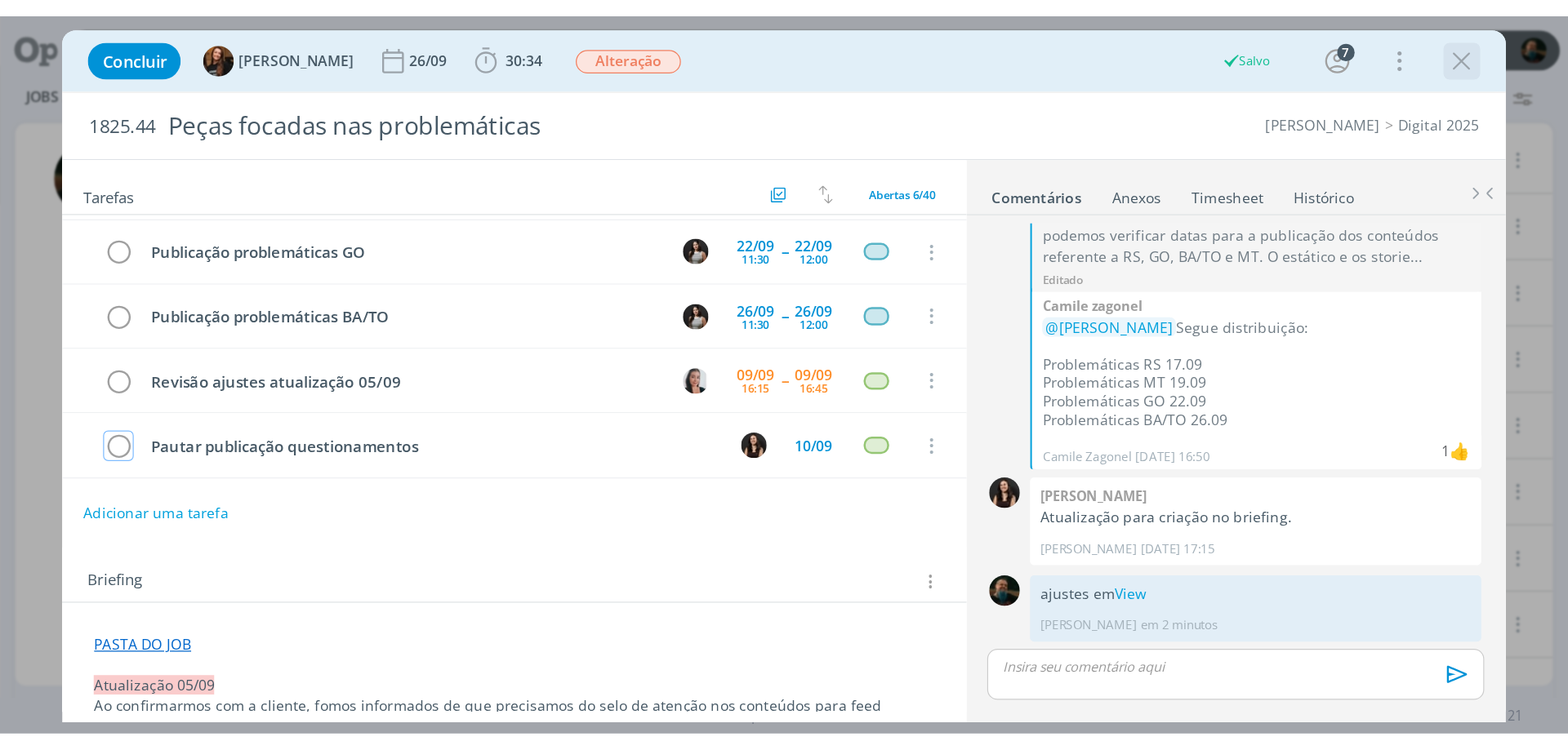
scroll to position [95, 0]
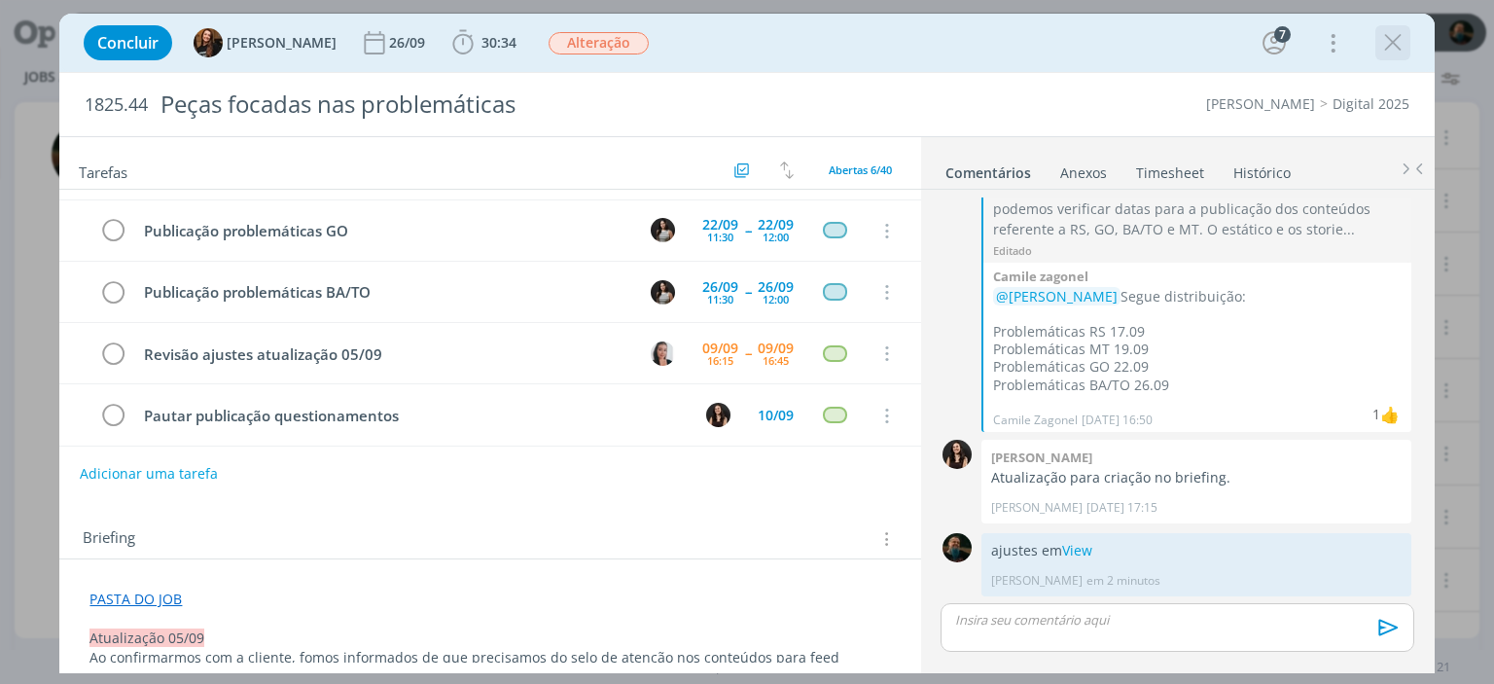
click at [1390, 42] on icon "dialog" at bounding box center [1393, 42] width 29 height 29
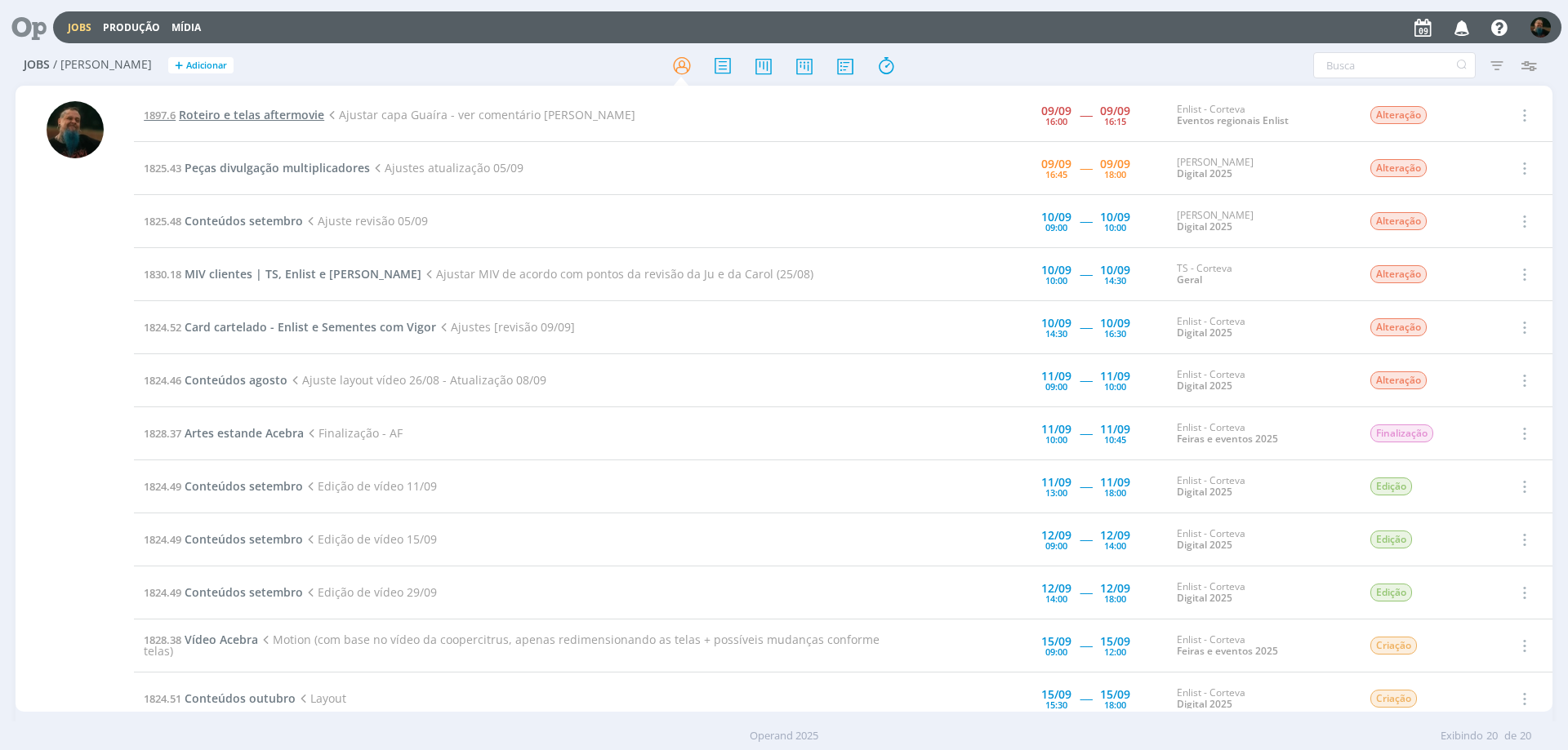
click at [252, 112] on span "Roteiro e telas aftermovie" at bounding box center [251, 114] width 145 height 15
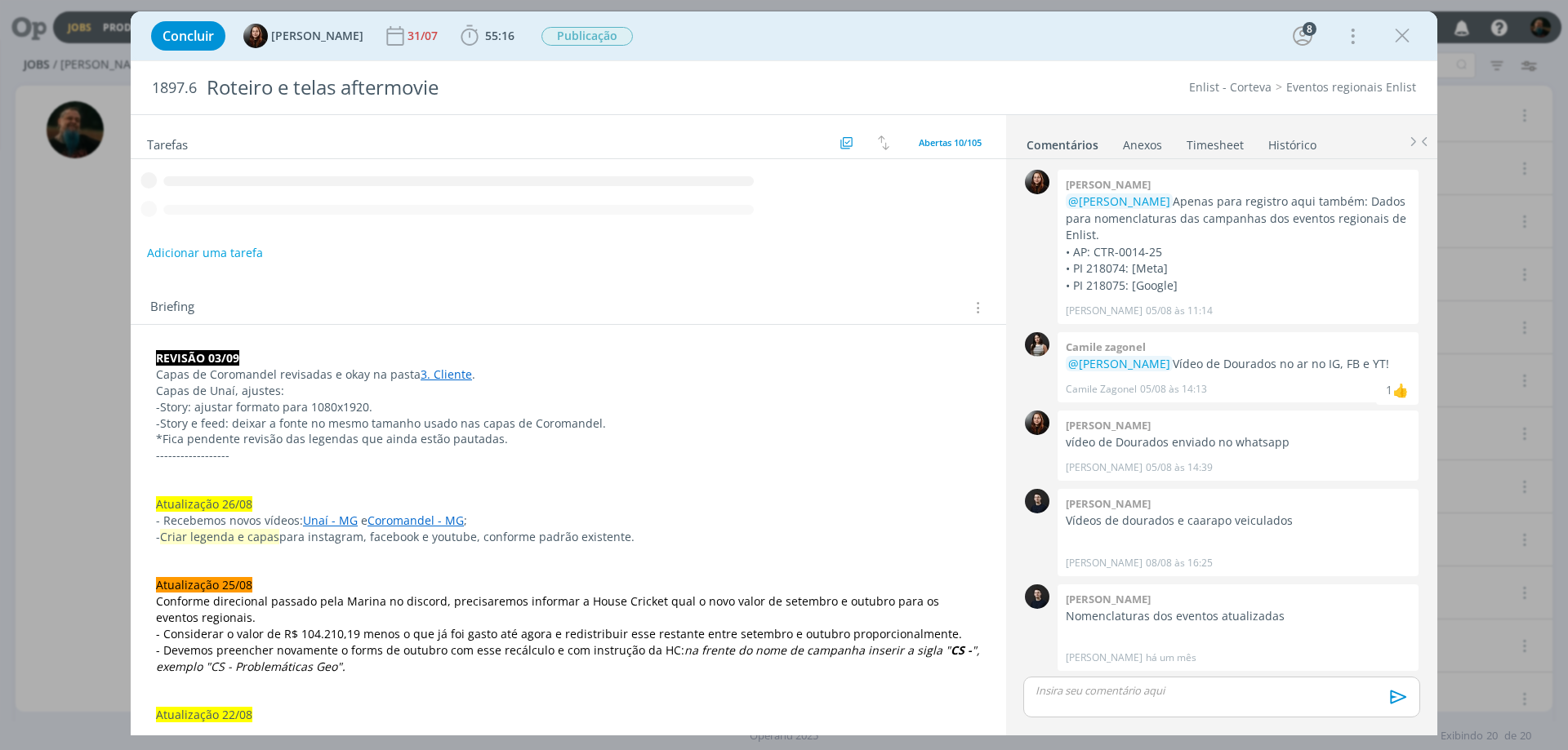
scroll to position [1562, 0]
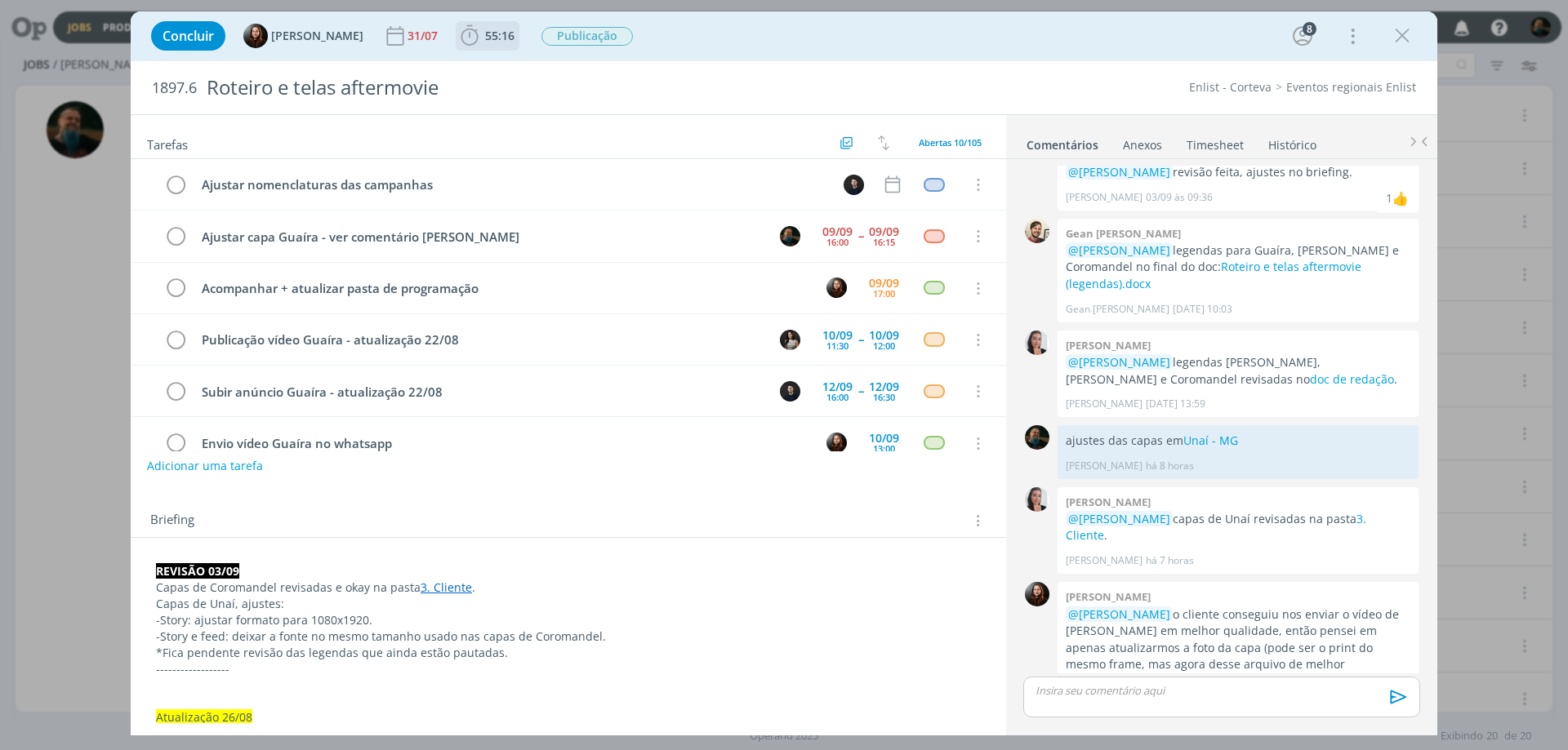
click at [499, 36] on span "55:16" at bounding box center [499, 35] width 29 height 15
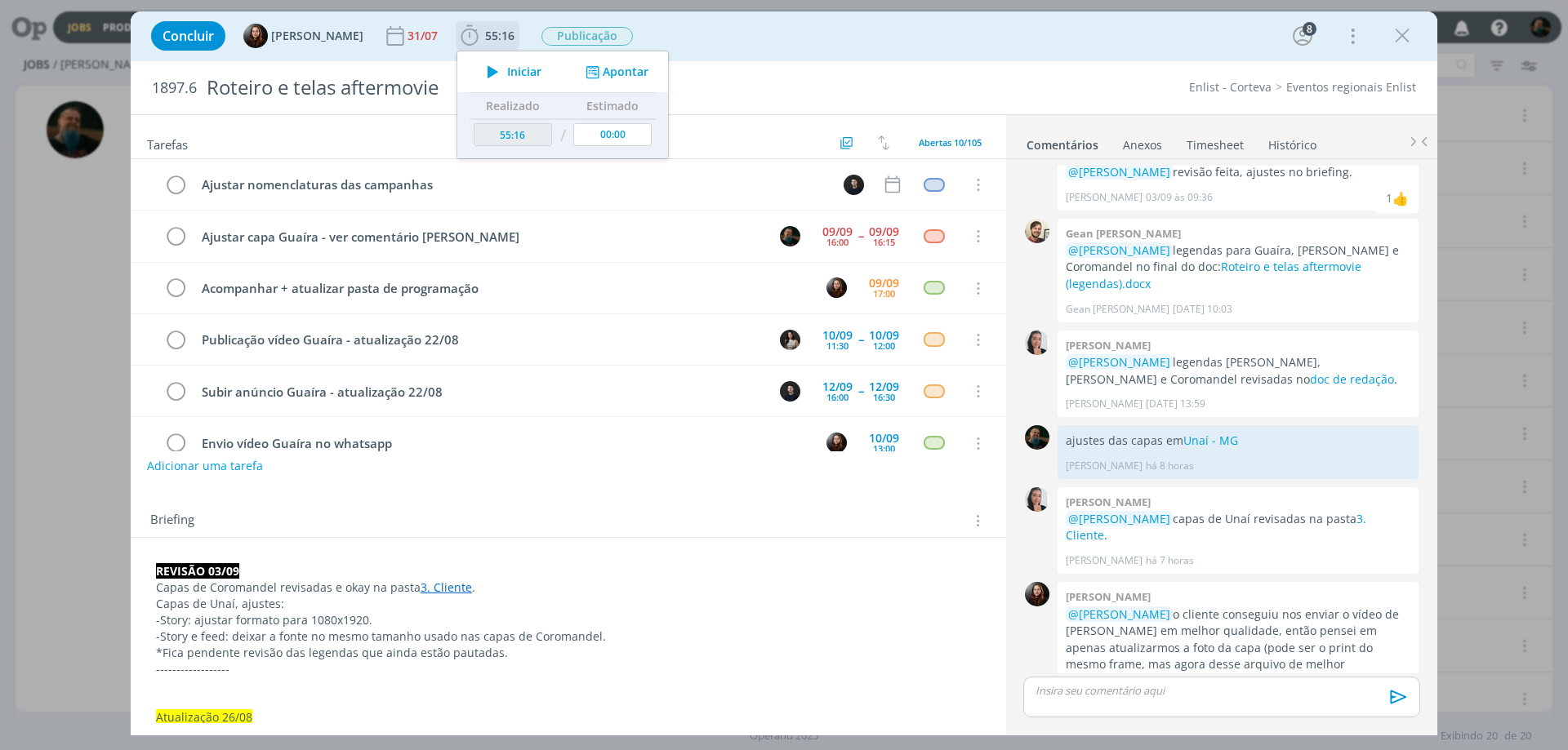
click at [524, 73] on span "Iniciar" at bounding box center [524, 72] width 34 height 12
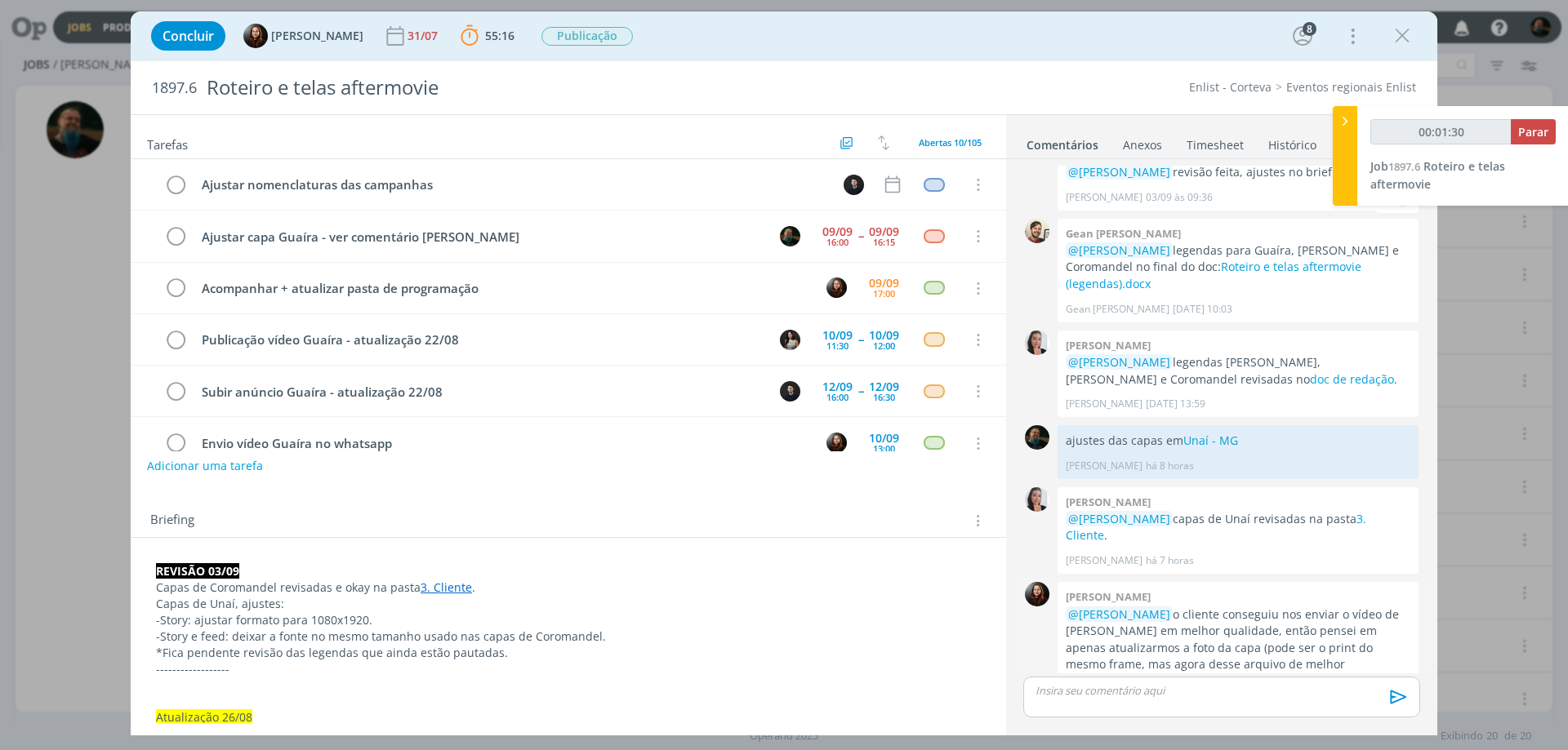
click at [1253, 573] on link "Vídeo Enlist GUAÍRA-[GEOGRAPHIC_DATA] [atualizado].mp4" at bounding box center [1209, 689] width 286 height 32
click at [1214, 433] on link "Unaí - MG" at bounding box center [1210, 440] width 55 height 15
click at [1220, 433] on link "Unaí - MG" at bounding box center [1210, 440] width 55 height 15
click at [1145, 573] on p "dialog" at bounding box center [1222, 690] width 371 height 15
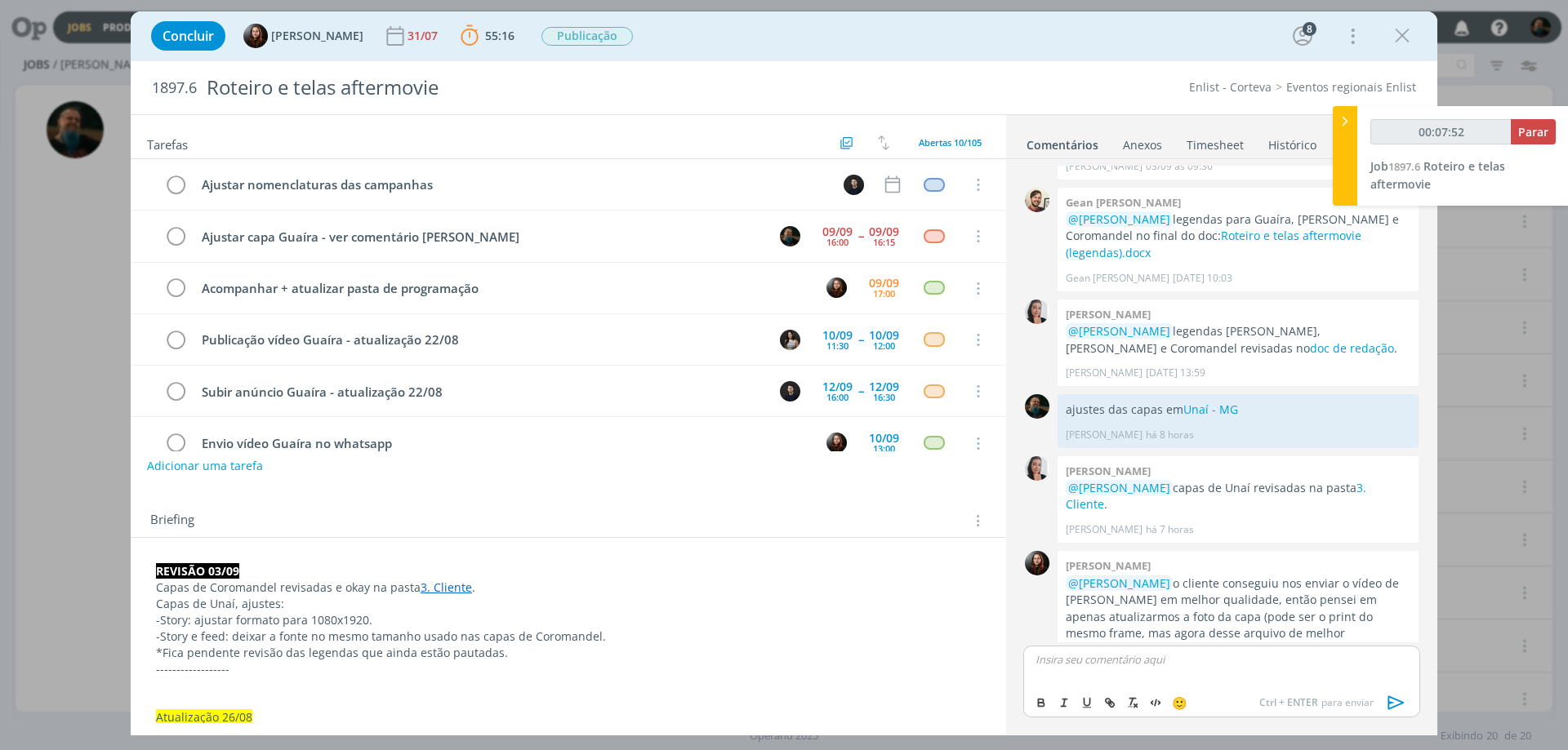
type input "00:07:53"
click at [1253, 573] on icon "dialog" at bounding box center [1396, 702] width 24 height 24
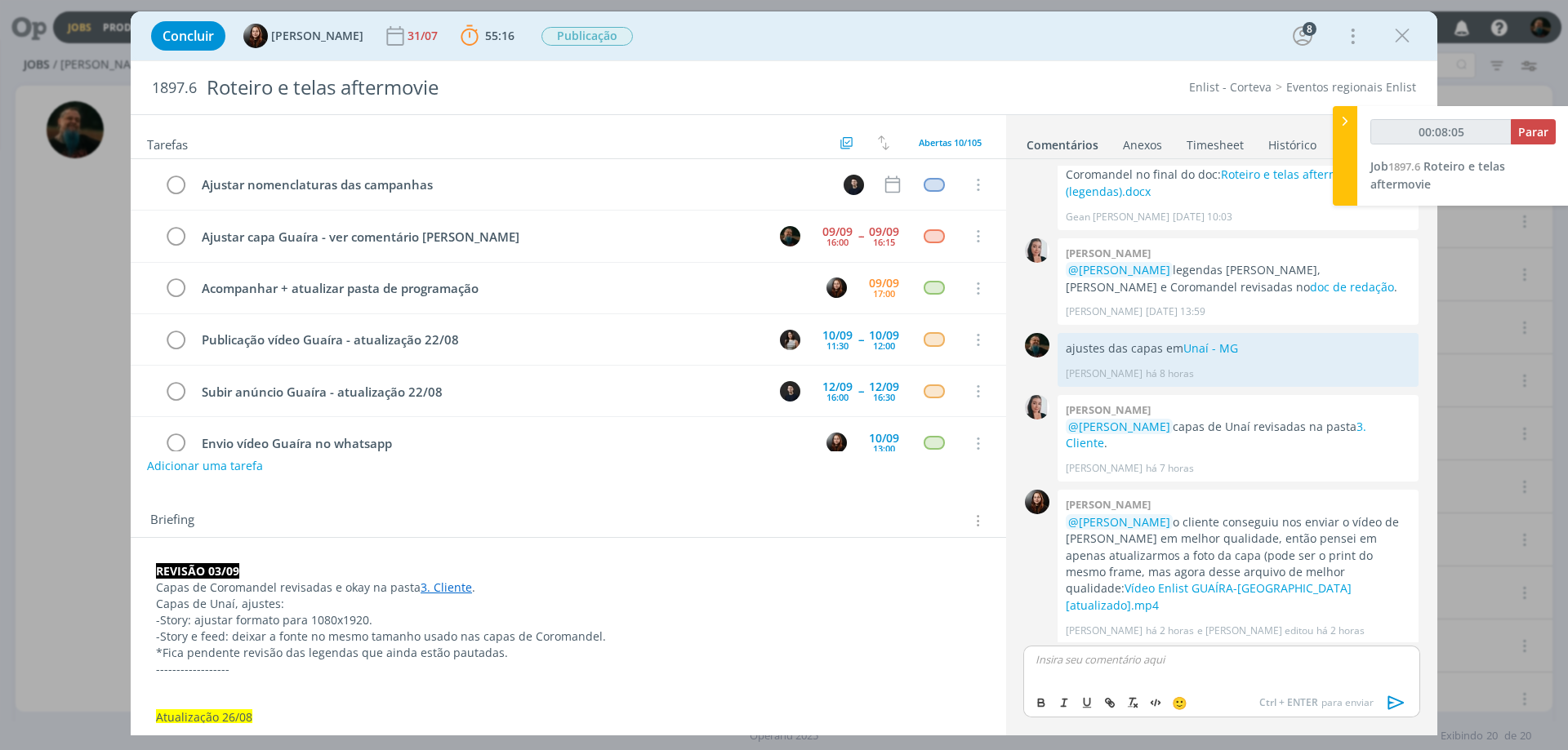
type input "00:08:06"
click at [1253, 133] on span "Parar" at bounding box center [1534, 132] width 30 height 15
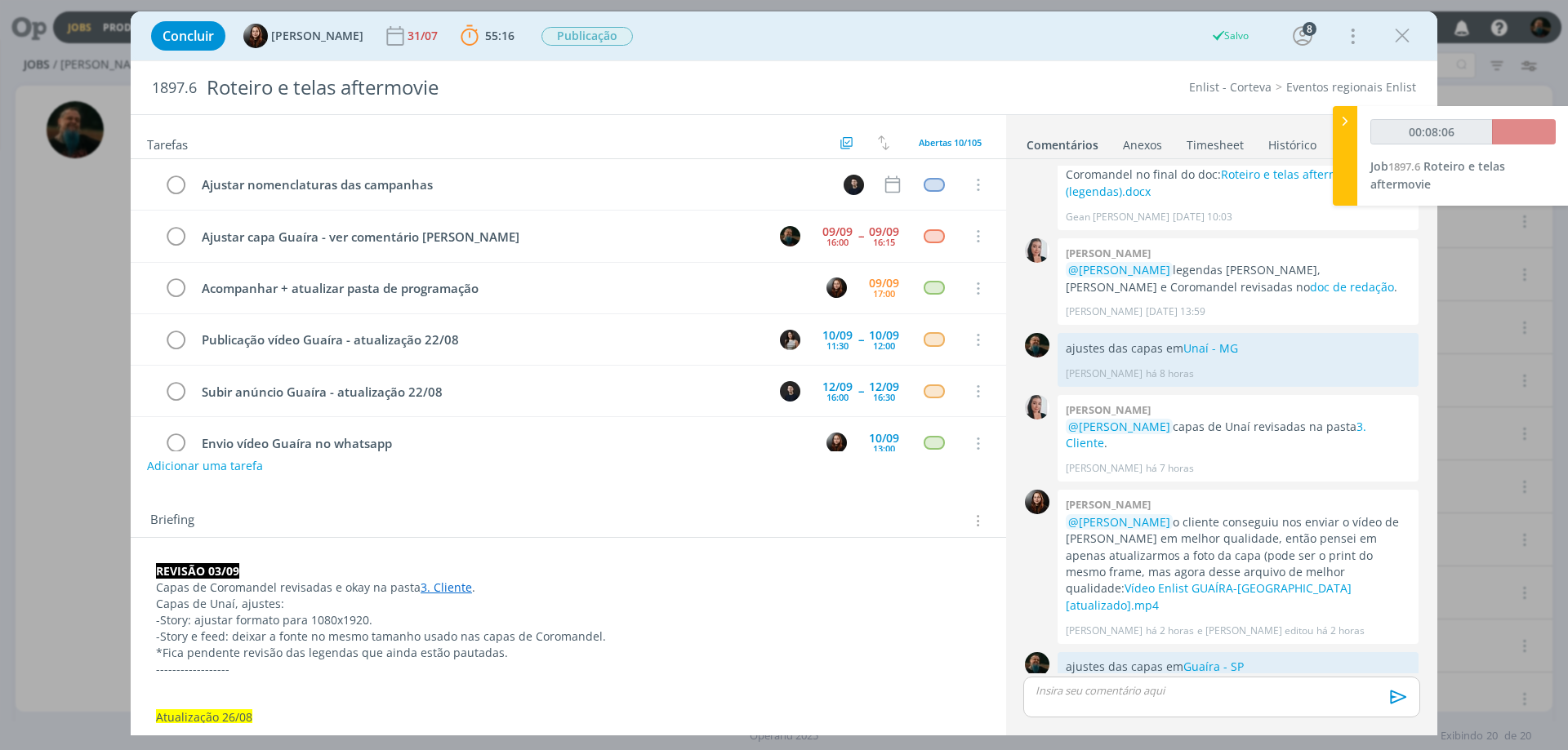
scroll to position [1623, 0]
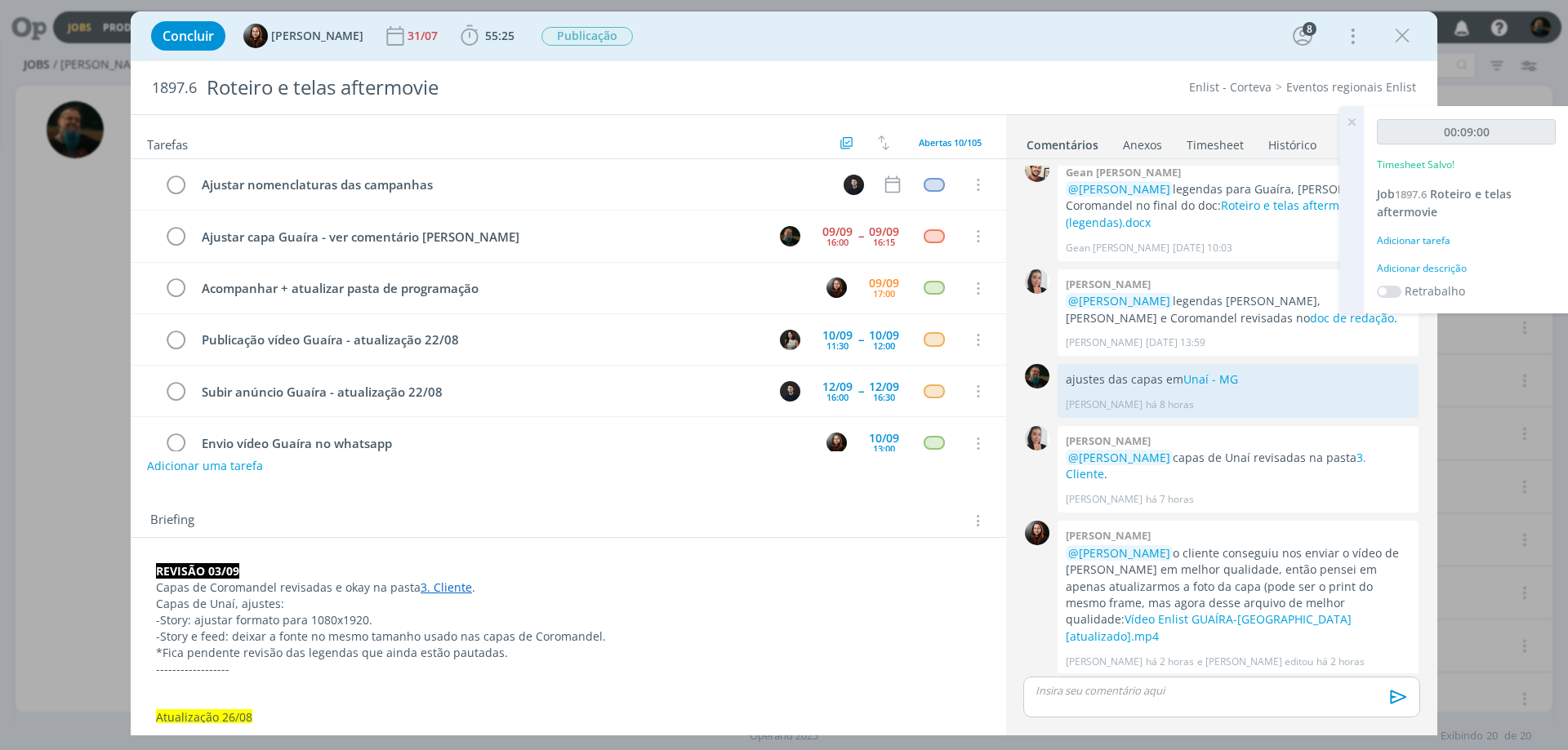
click at [1253, 269] on div "Adicionar descrição" at bounding box center [1466, 268] width 179 height 15
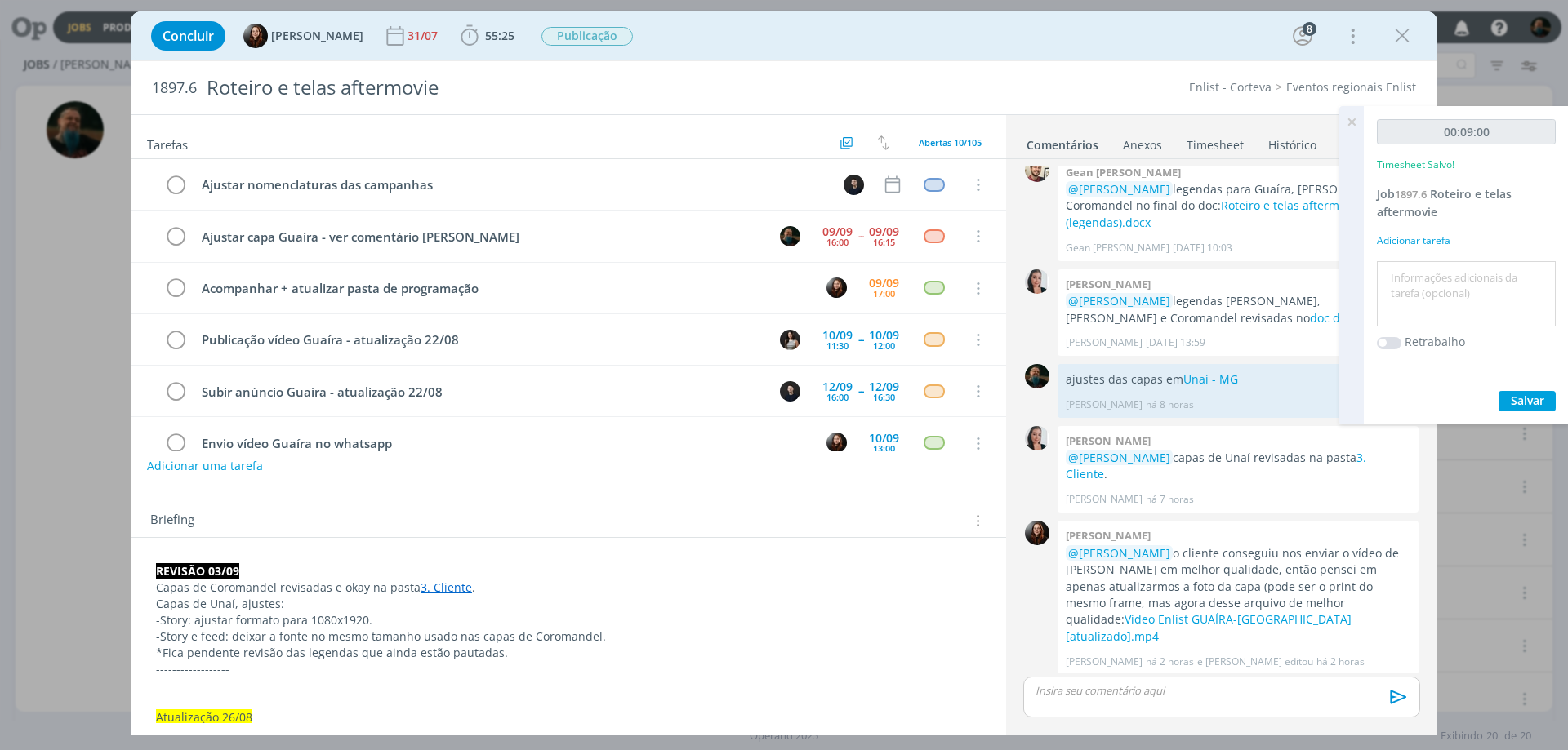
click at [1253, 299] on textarea at bounding box center [1466, 294] width 170 height 58
type textarea "ajustes de layout"
click at [1253, 394] on span "Salvar" at bounding box center [1528, 400] width 34 height 15
click at [1253, 126] on icon at bounding box center [1351, 122] width 29 height 32
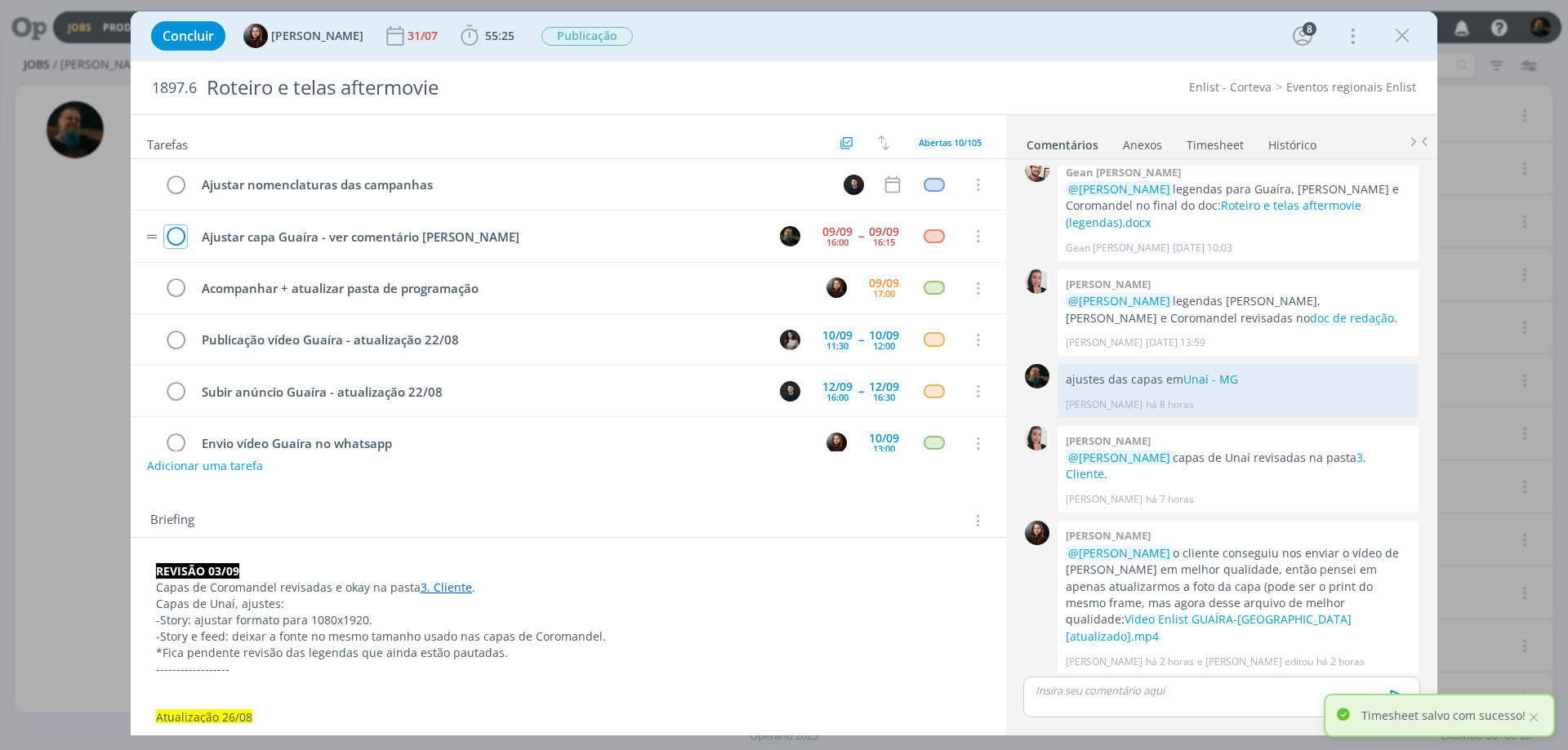
click at [175, 241] on icon "dialog" at bounding box center [175, 237] width 23 height 24
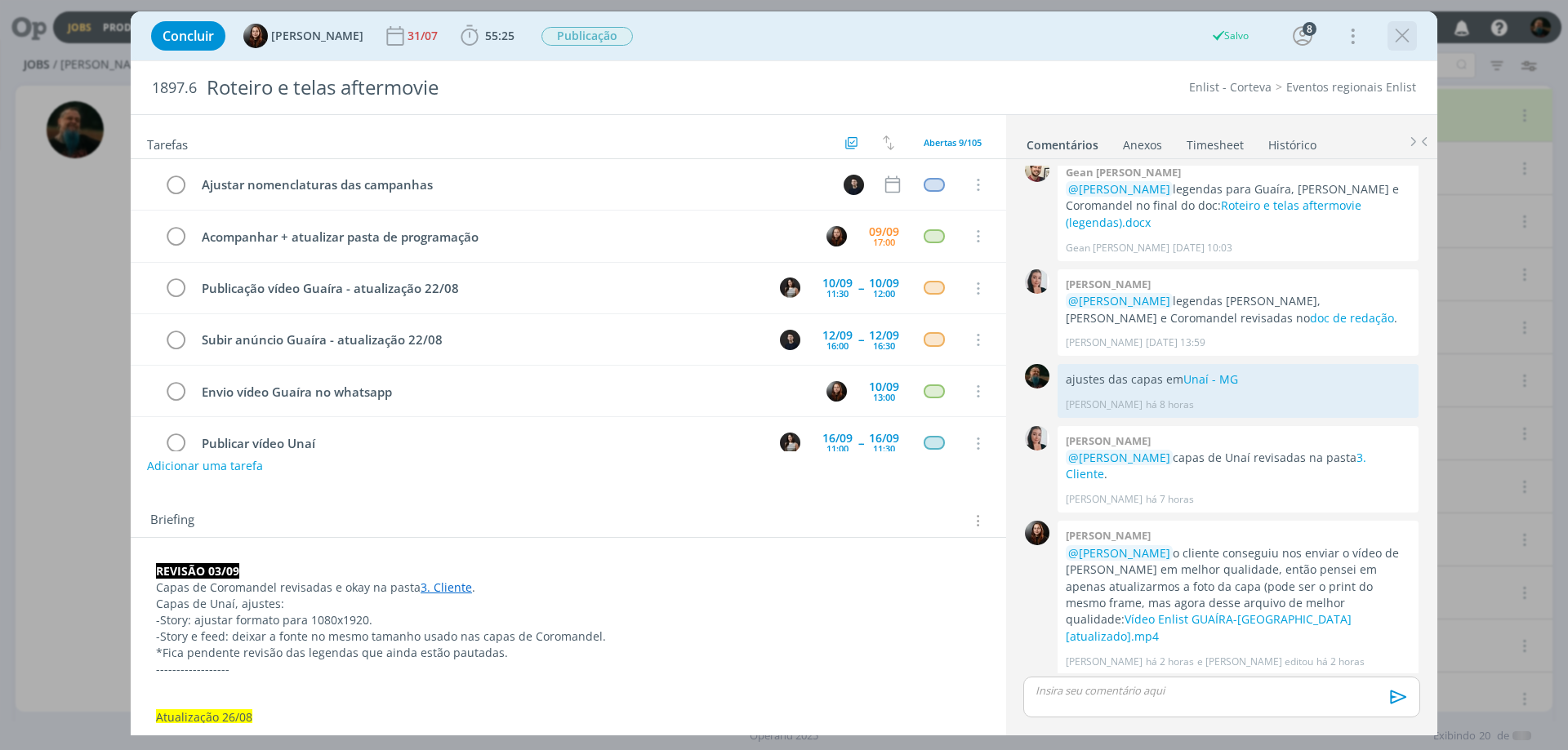
click at [1253, 34] on icon "dialog" at bounding box center [1402, 35] width 24 height 24
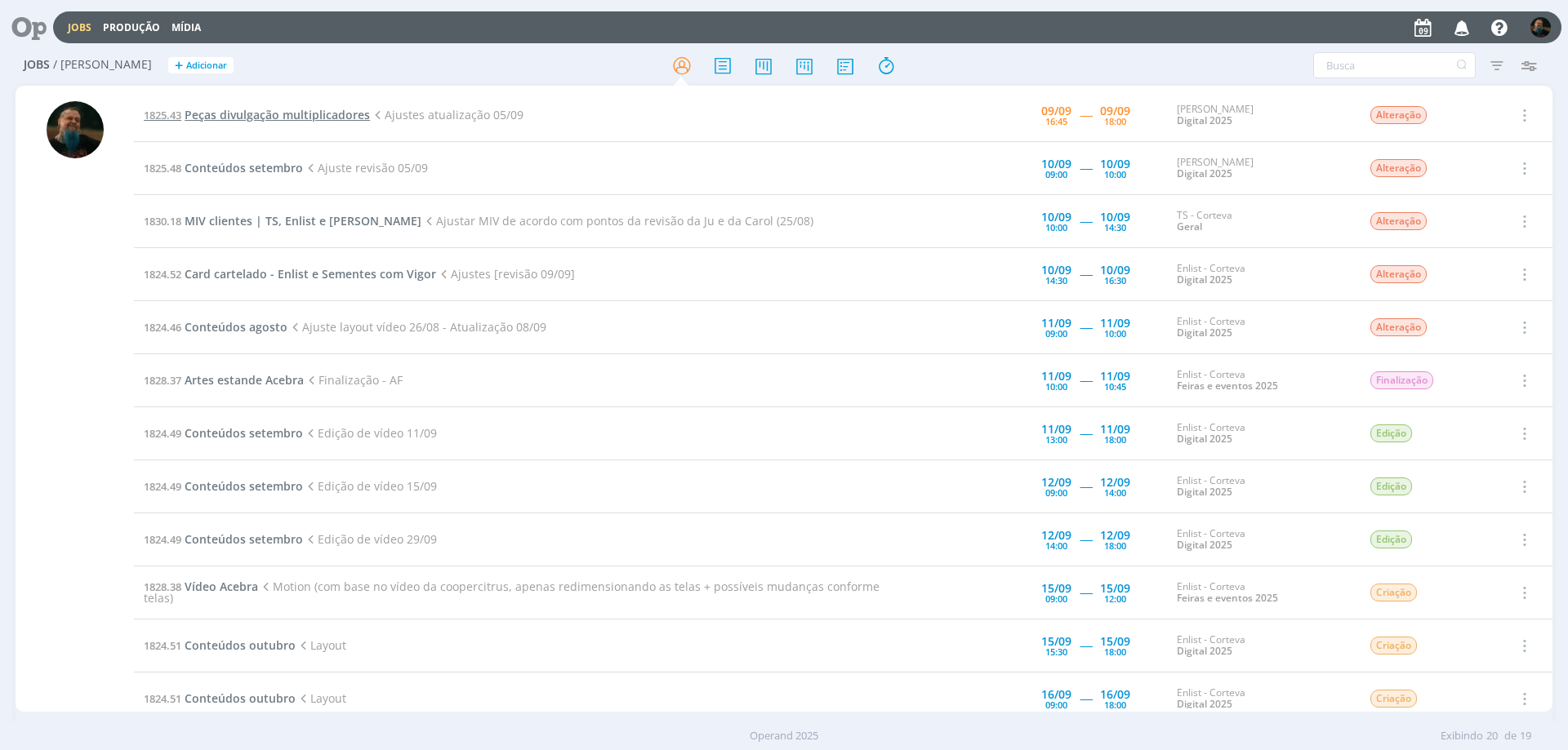
click at [315, 115] on span "Peças divulgação multiplicadores" at bounding box center [277, 114] width 186 height 15
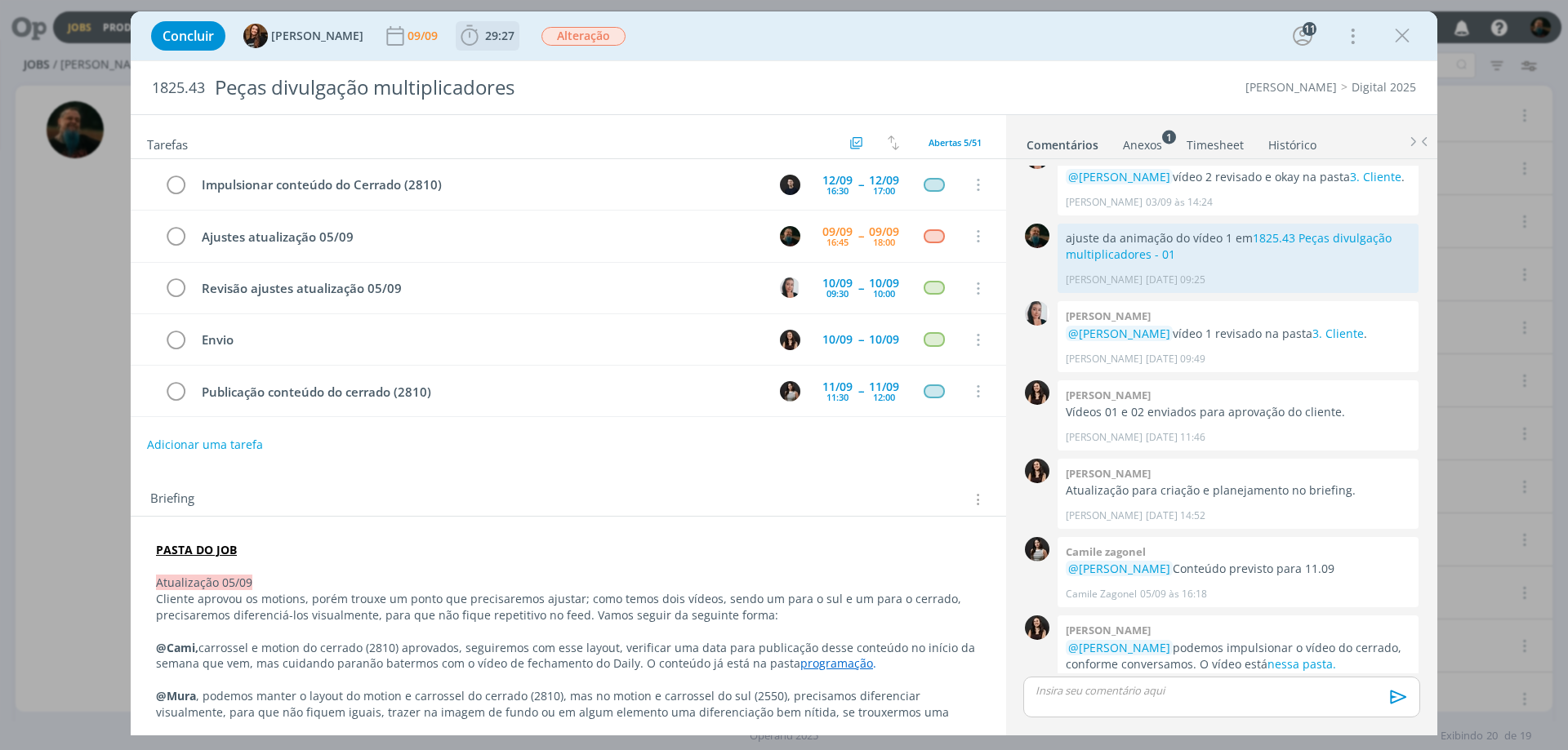
click at [485, 39] on span "29:27" at bounding box center [499, 35] width 29 height 15
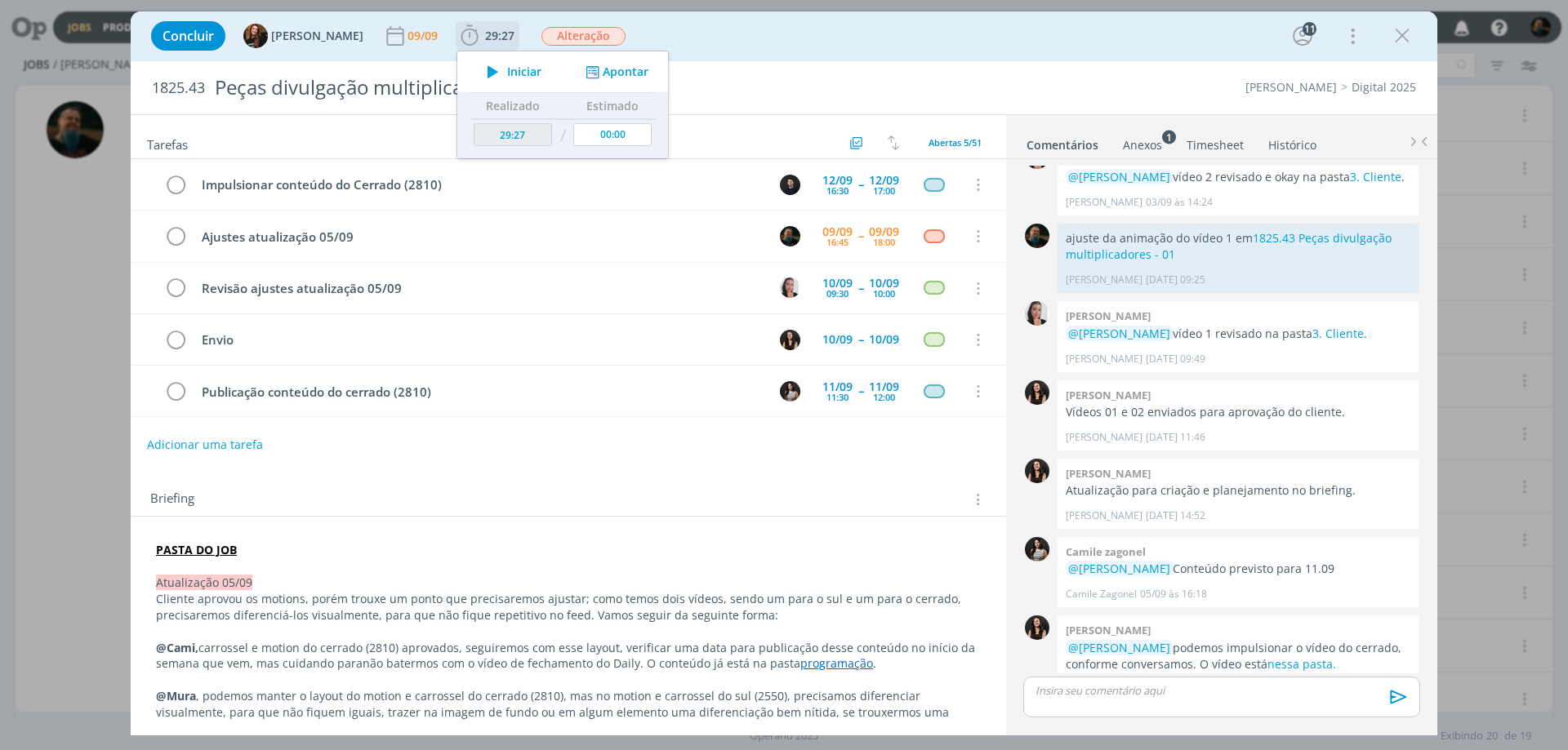
click at [507, 73] on span "Iniciar" at bounding box center [524, 72] width 34 height 12
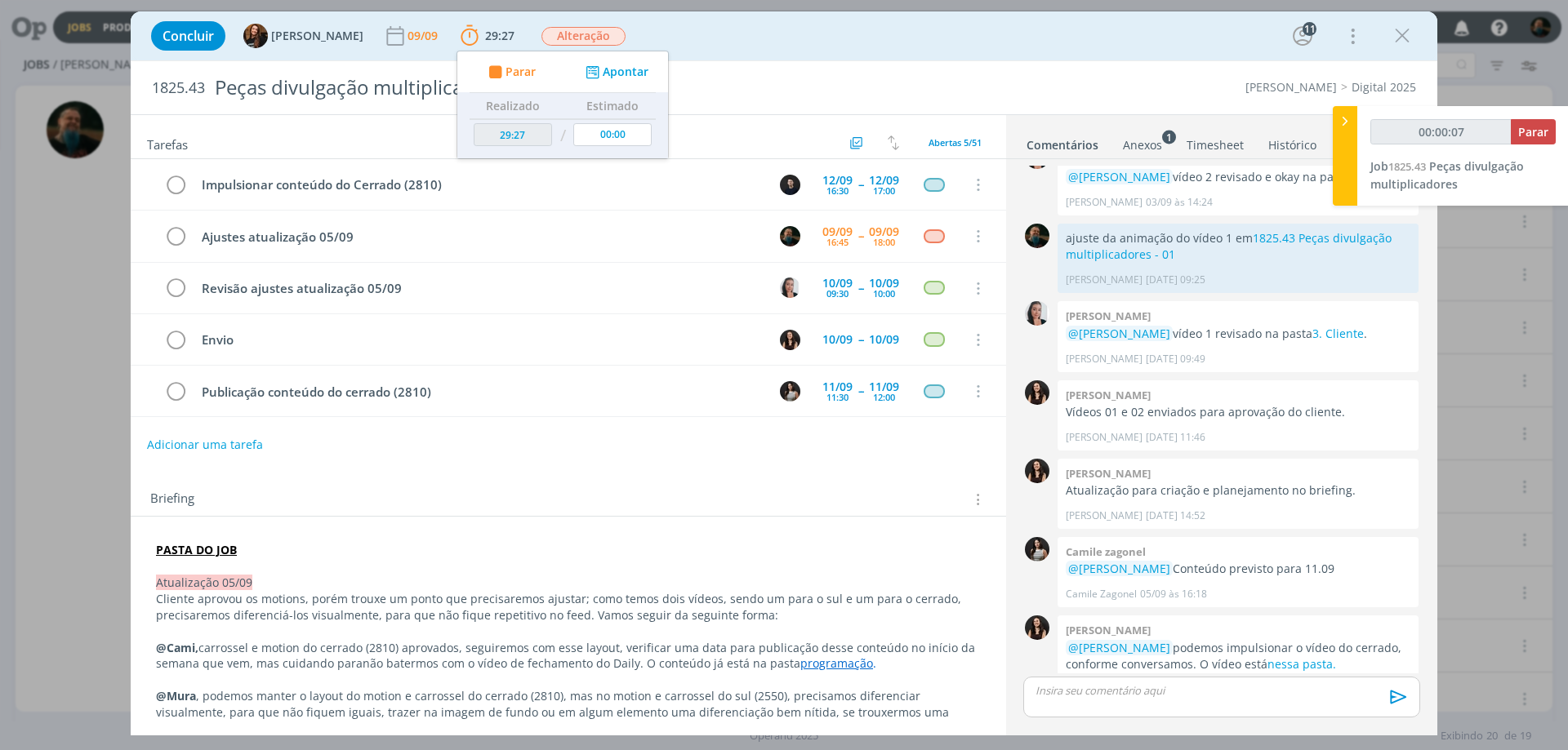
scroll to position [81, 0]
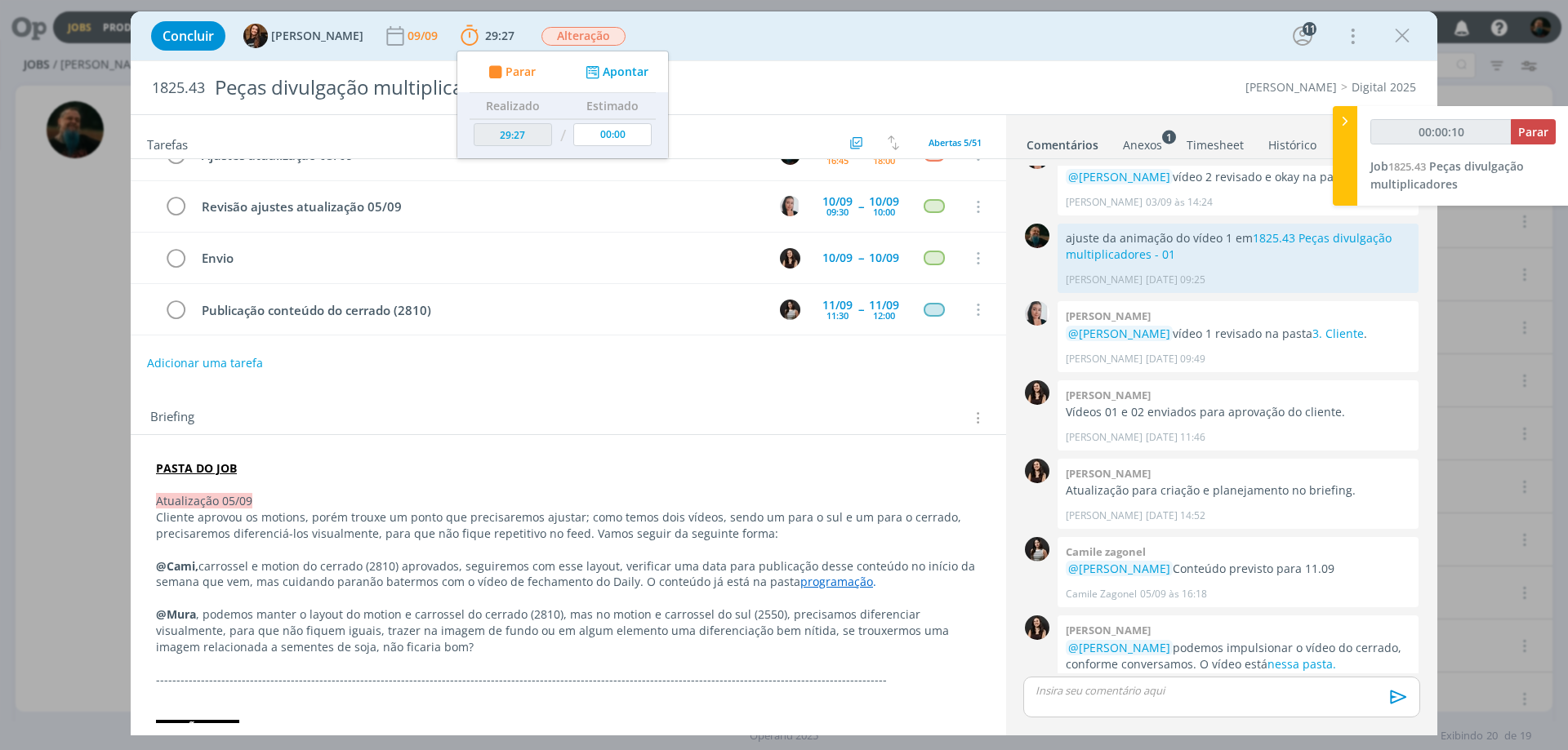
type input "00:00:11"
type input "00:51:09"
